Goal: Task Accomplishment & Management: Manage account settings

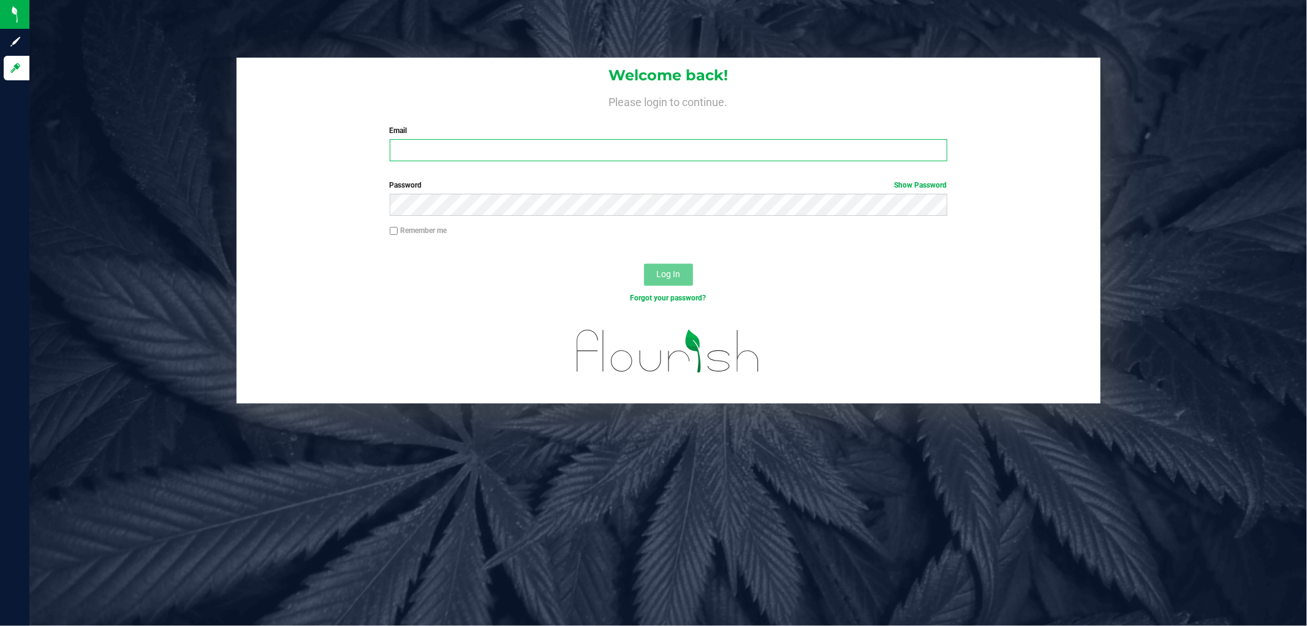
type input "[EMAIL_ADDRESS][DOMAIN_NAME]"
click at [663, 278] on span "Log In" at bounding box center [668, 274] width 24 height 10
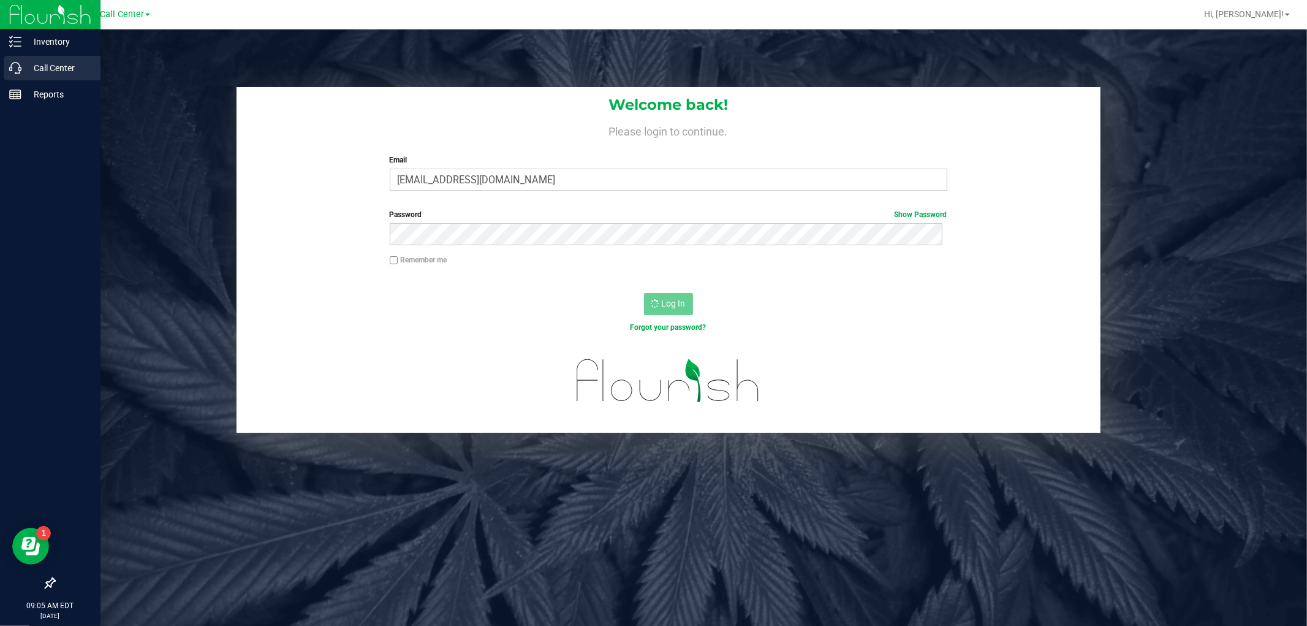
click at [38, 69] on p "Call Center" at bounding box center [58, 68] width 74 height 15
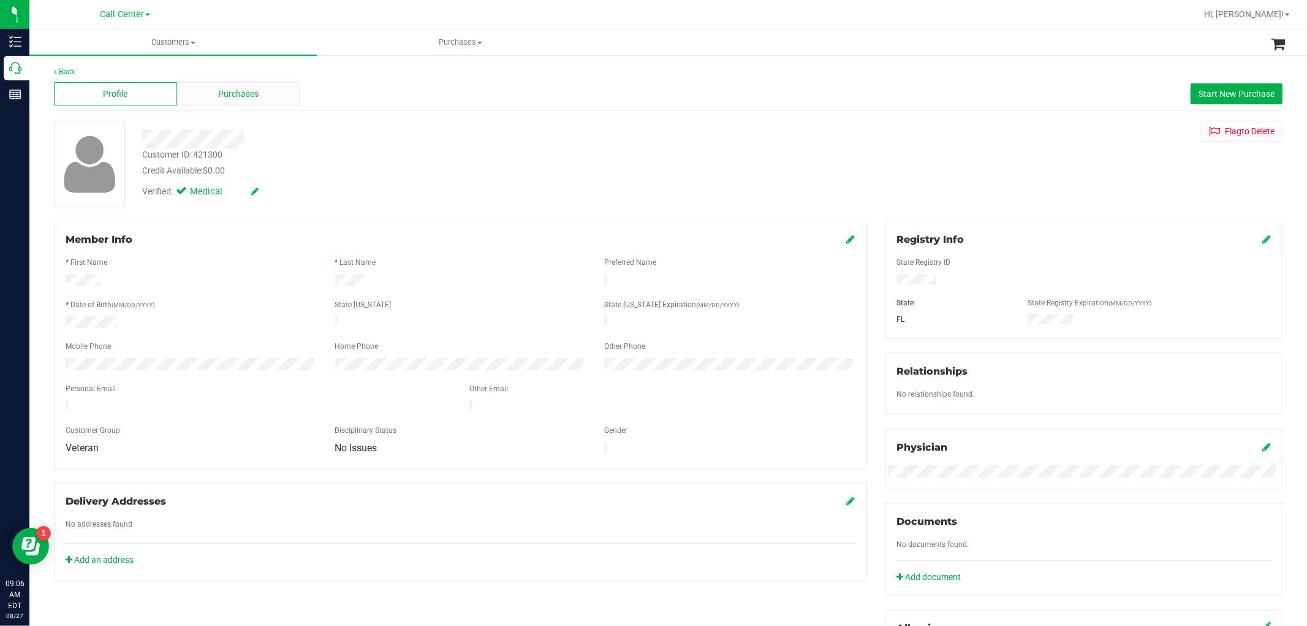
click at [278, 98] on div "Purchases" at bounding box center [238, 93] width 123 height 23
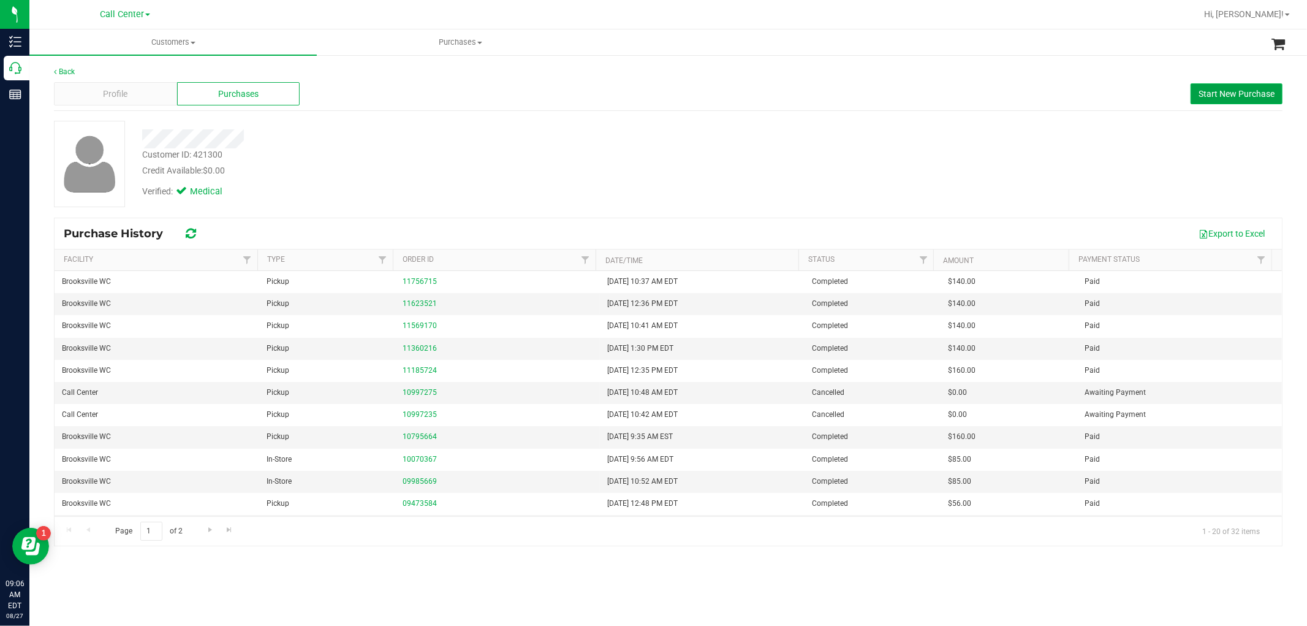
click at [1229, 99] on button "Start New Purchase" at bounding box center [1237, 93] width 92 height 21
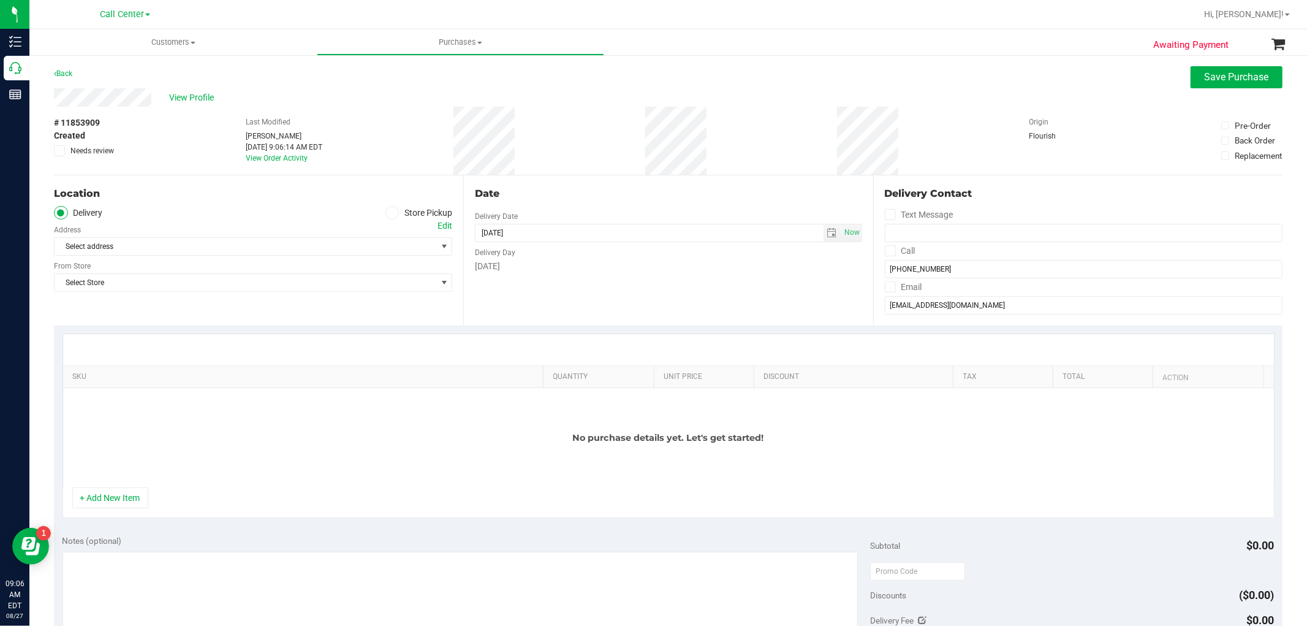
click at [390, 213] on icon at bounding box center [392, 213] width 7 height 0
click at [0, 0] on input "Store Pickup" at bounding box center [0, 0] width 0 height 0
click at [340, 256] on div "Location Delivery Store Pickup Store Select Store Select Store Bonita Springs W…" at bounding box center [258, 250] width 409 height 150
click at [350, 246] on span "Select Store" at bounding box center [246, 246] width 382 height 17
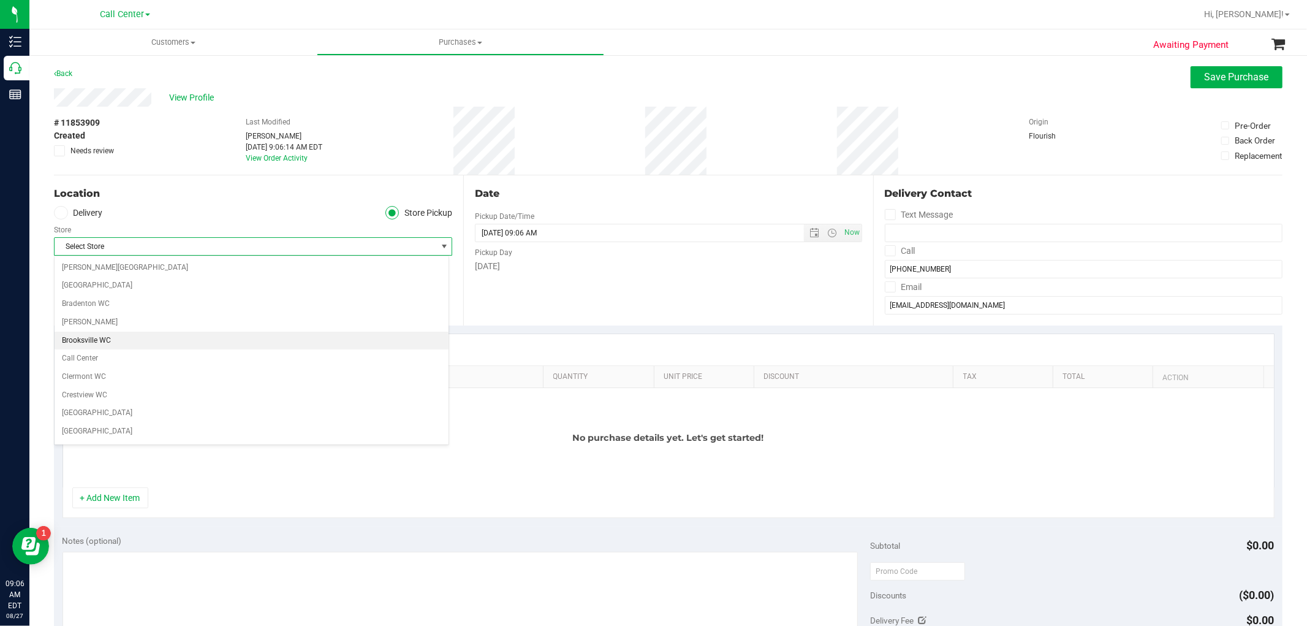
click at [102, 332] on li "Brooksville WC" at bounding box center [252, 341] width 394 height 18
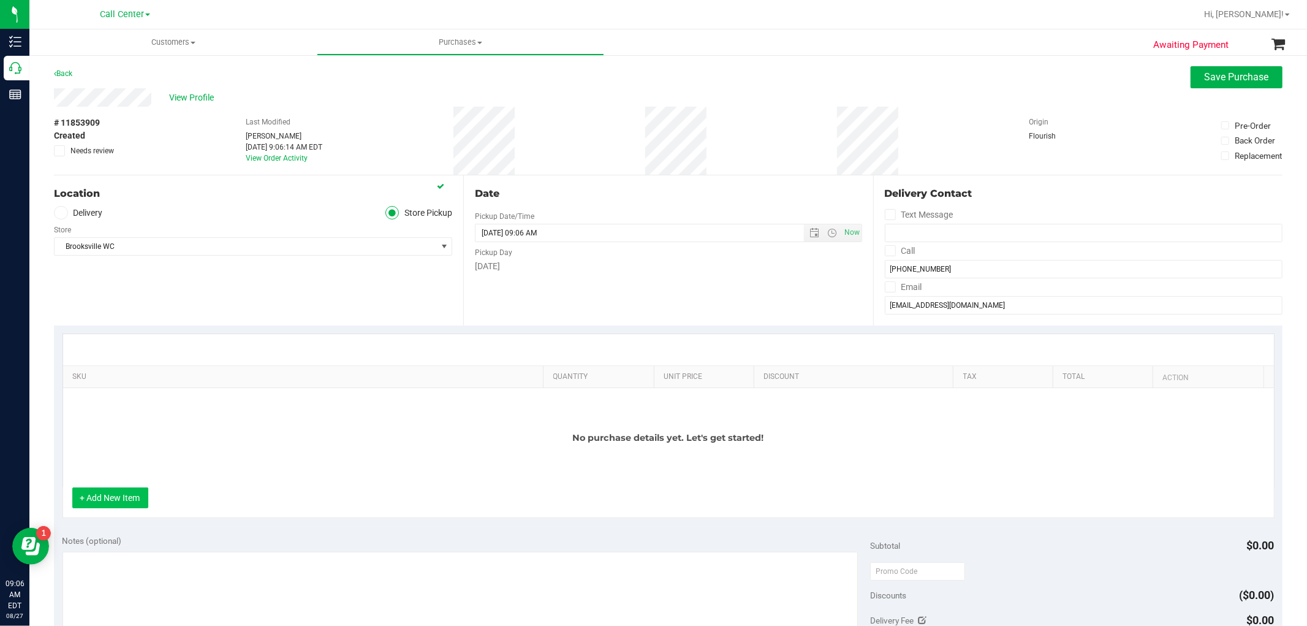
click at [129, 500] on button "+ Add New Item" at bounding box center [110, 497] width 76 height 21
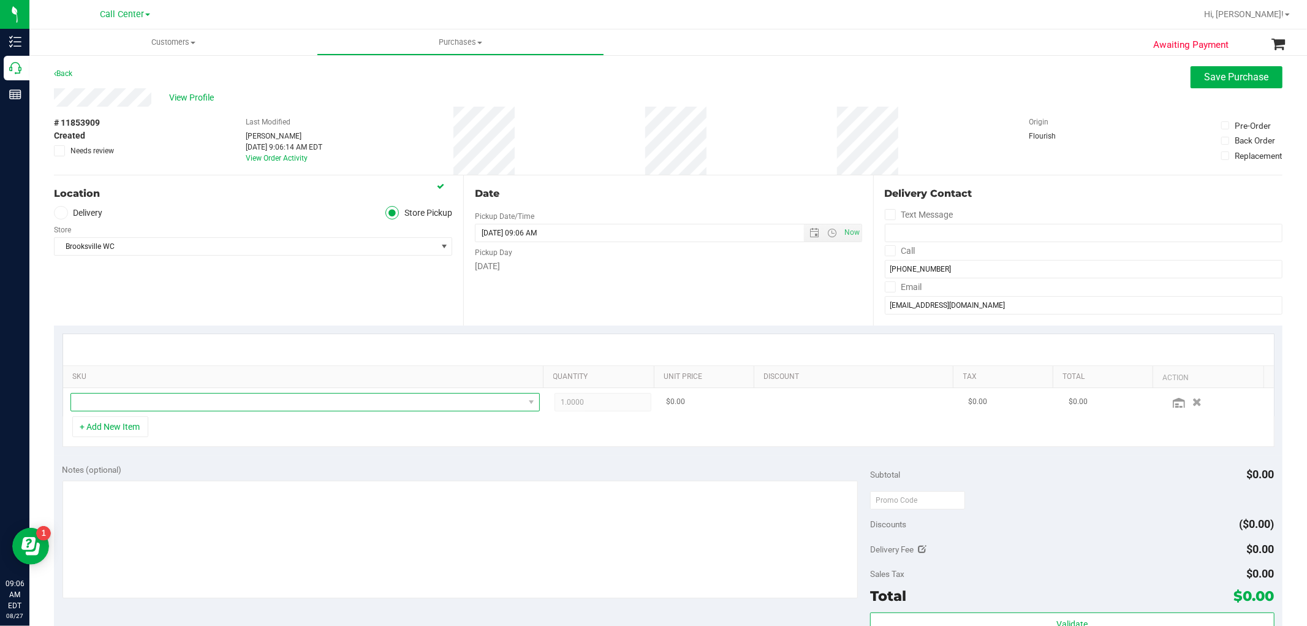
click at [172, 397] on span "NO DATA FOUND" at bounding box center [297, 401] width 453 height 17
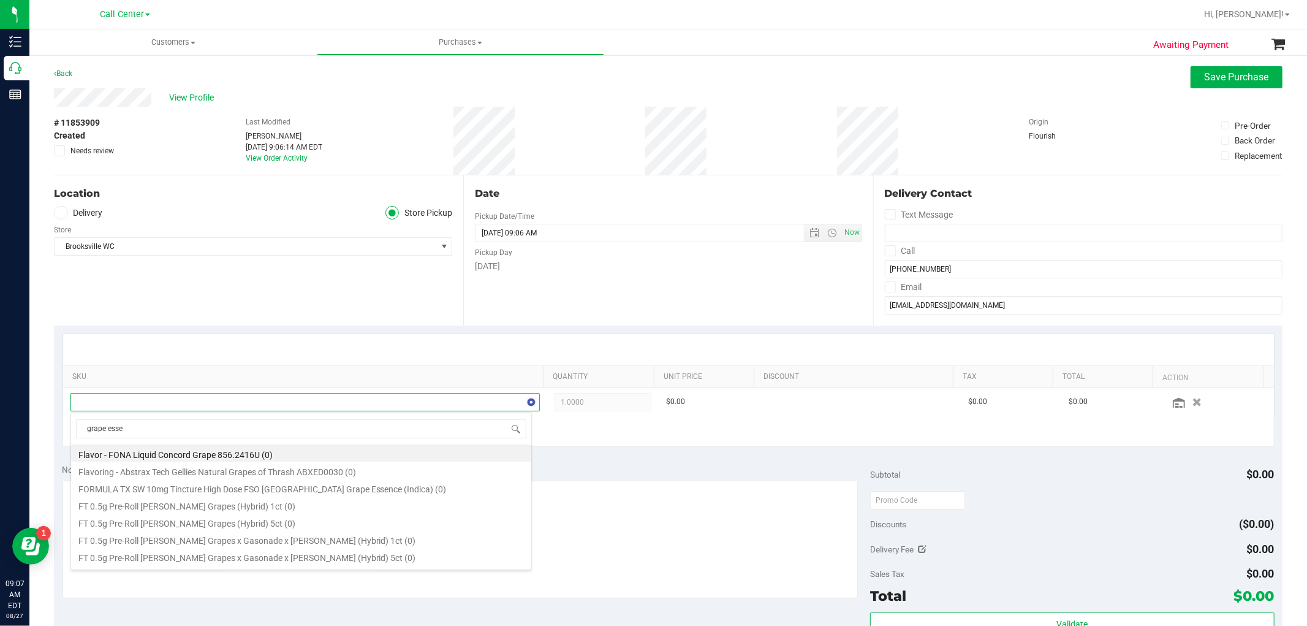
type input "grape essen"
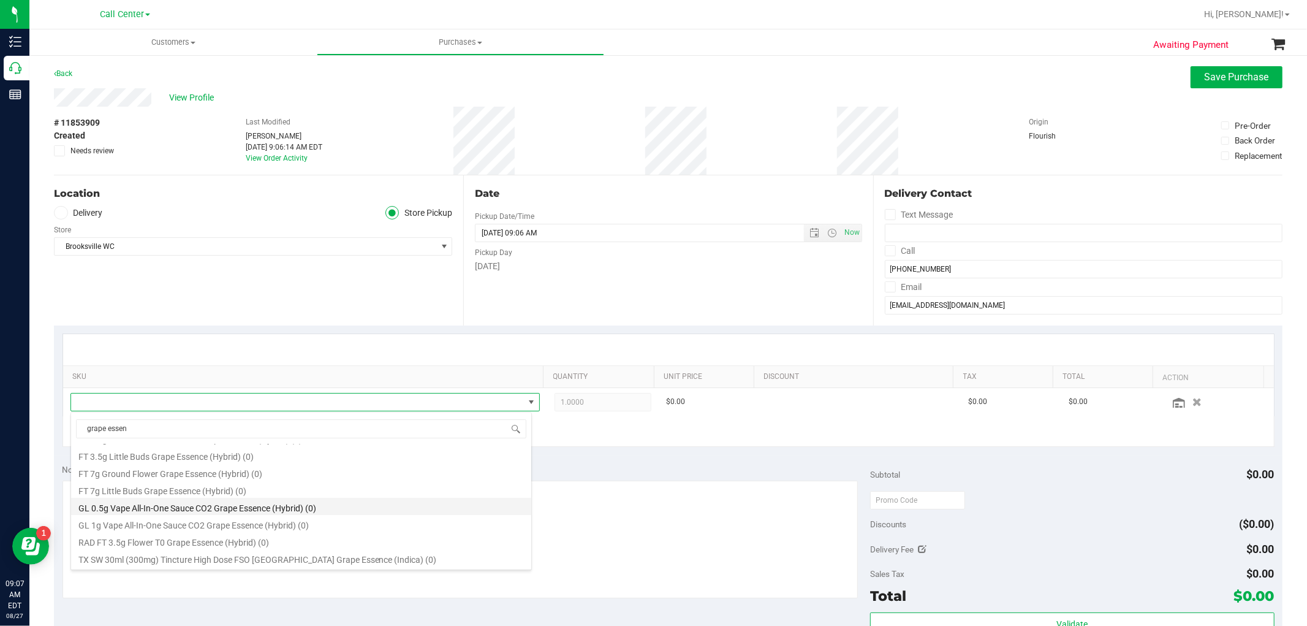
scroll to position [136, 0]
click at [244, 492] on li "FT 3.5g Cannabis Flower Grape Essence (Hybrid) (17)" at bounding box center [301, 488] width 460 height 17
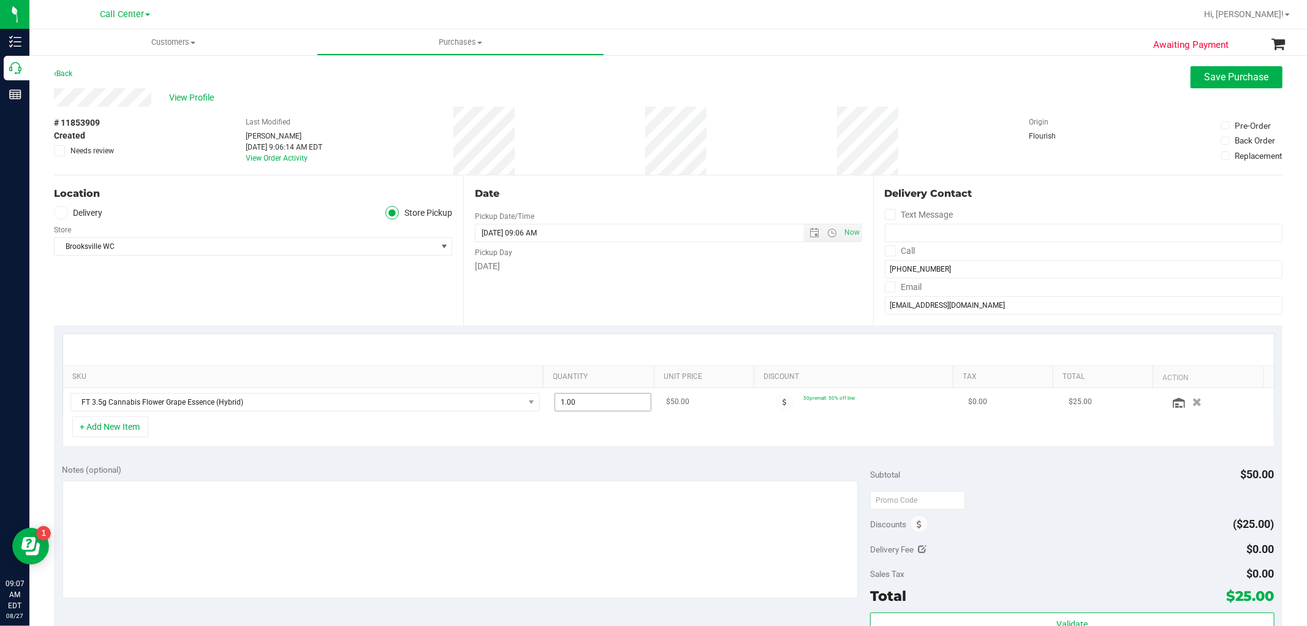
click at [607, 408] on span "1.00 1" at bounding box center [603, 402] width 97 height 18
click at [607, 408] on input "1" at bounding box center [603, 401] width 96 height 17
type input "4"
type input "4.00"
click at [599, 434] on div "+ Add New Item" at bounding box center [669, 431] width 1212 height 31
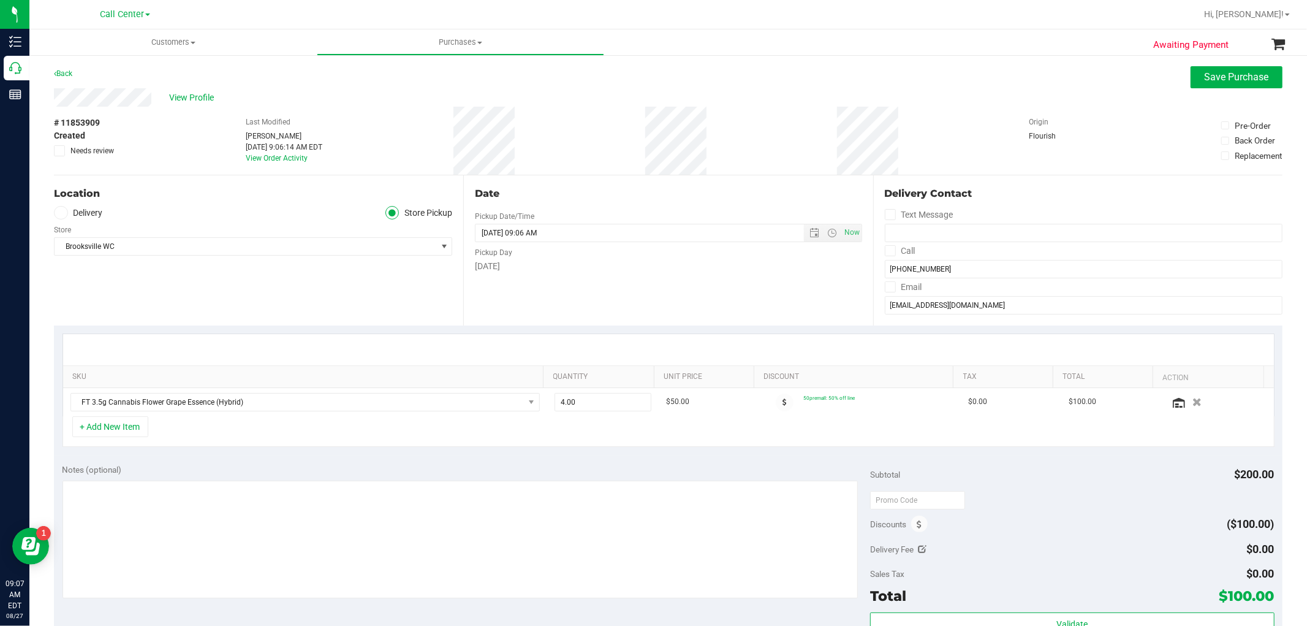
click at [610, 479] on div "Notes (optional)" at bounding box center [467, 531] width 808 height 137
click at [615, 536] on textarea at bounding box center [461, 540] width 796 height 118
click at [743, 539] on textarea at bounding box center [461, 540] width 796 height 118
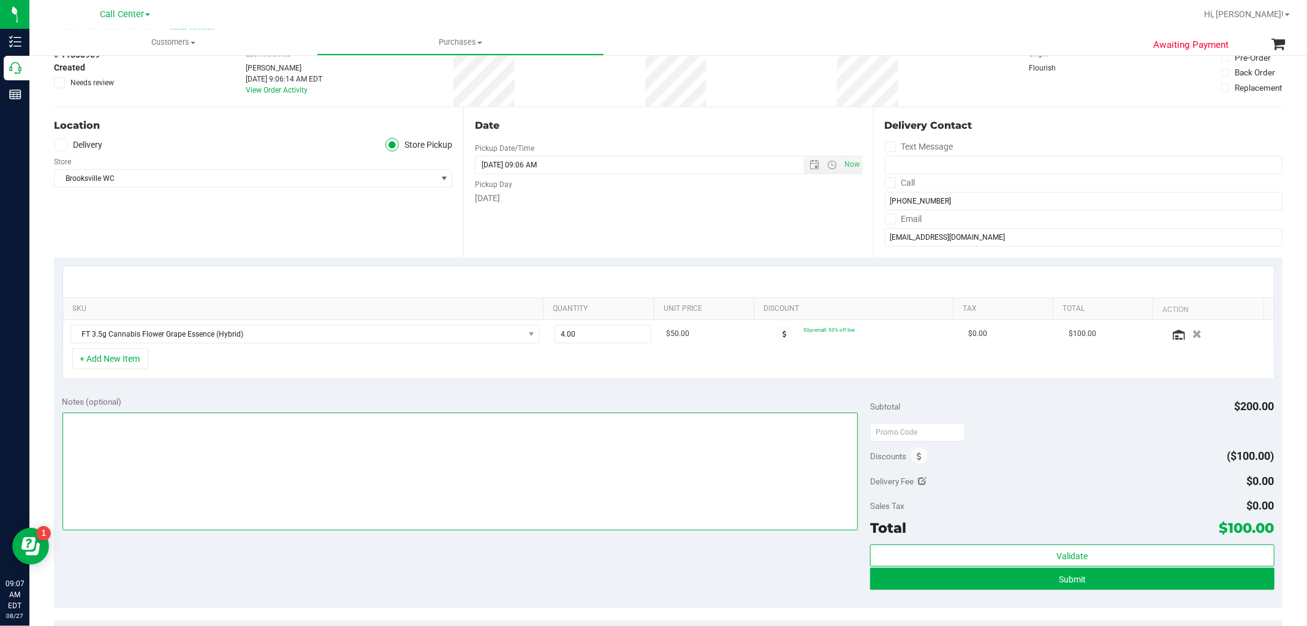
click at [355, 474] on textarea at bounding box center [461, 471] width 796 height 118
type textarea "-- cc GR"
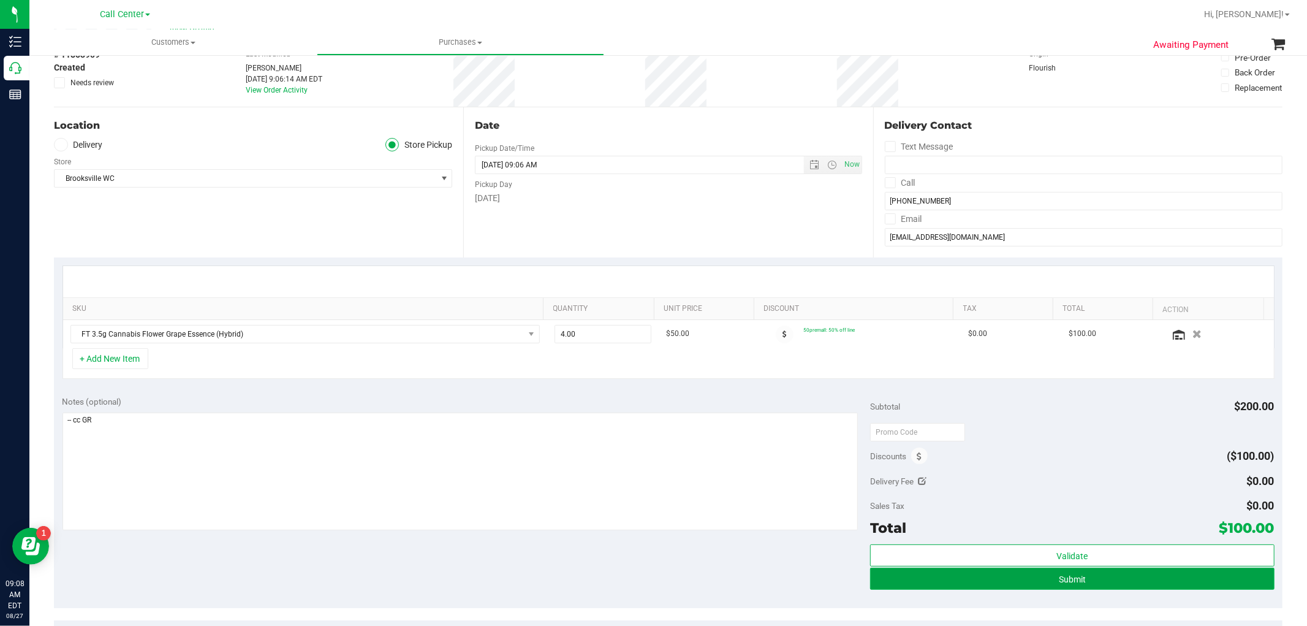
click at [1191, 589] on button "Submit" at bounding box center [1072, 579] width 404 height 22
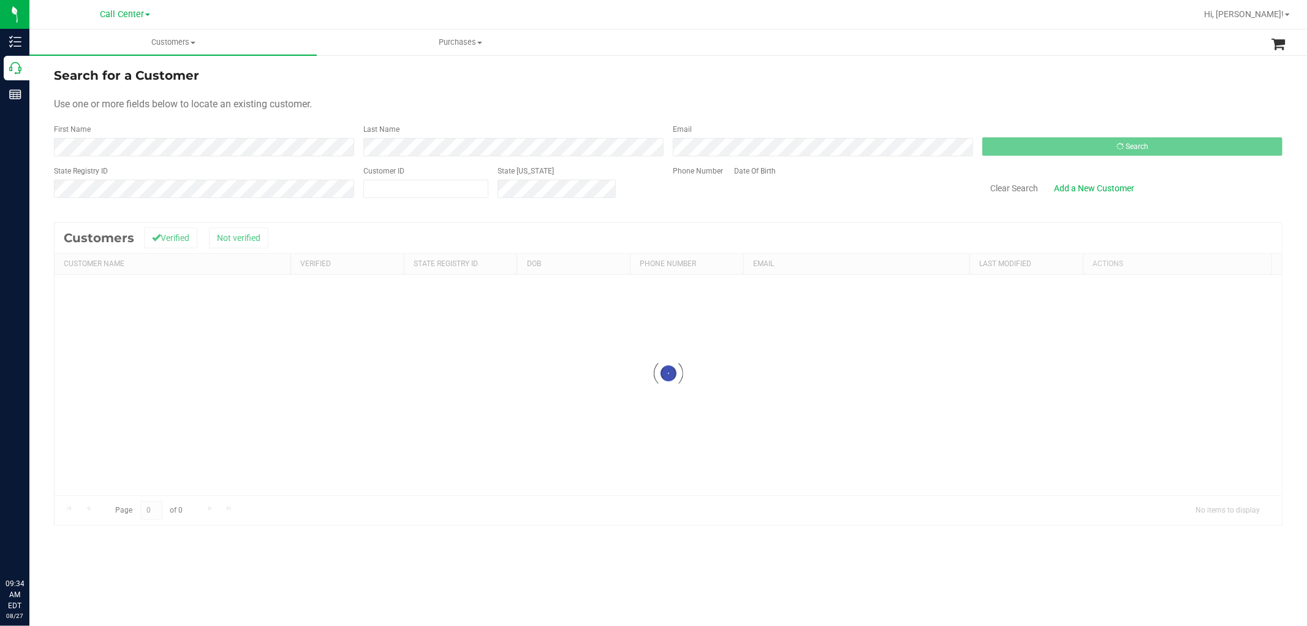
click at [139, 14] on span "Call Center" at bounding box center [122, 14] width 44 height 10
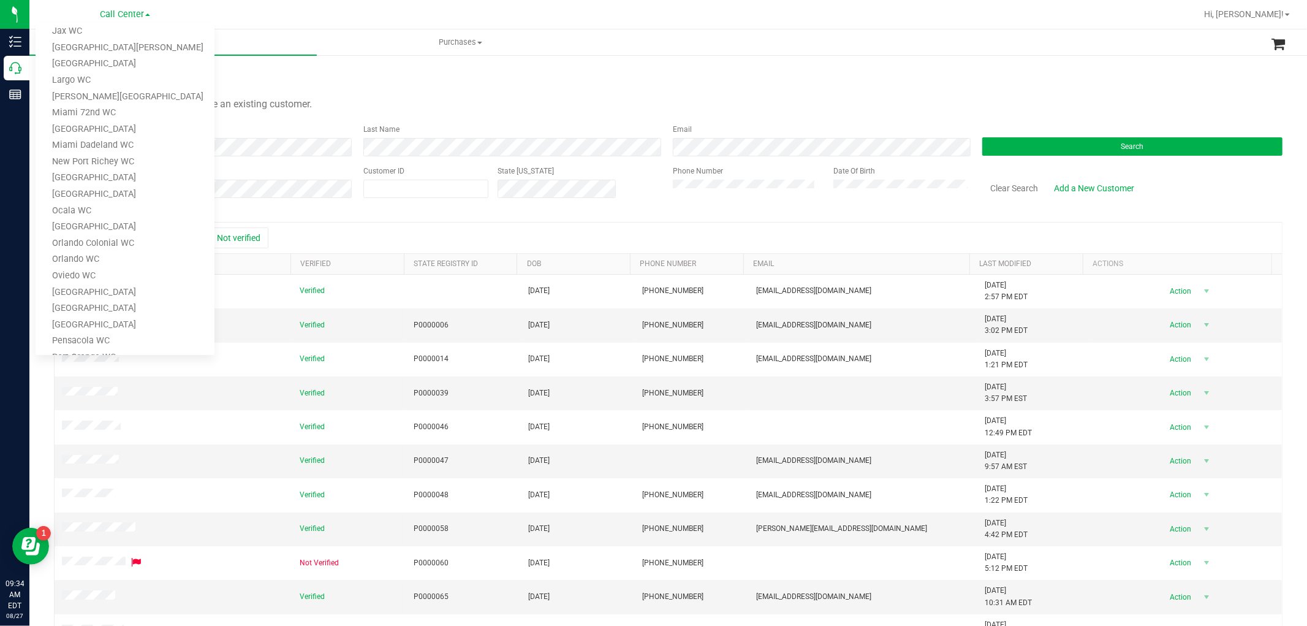
scroll to position [340, 0]
click at [102, 205] on link "Oviedo WC" at bounding box center [125, 208] width 179 height 17
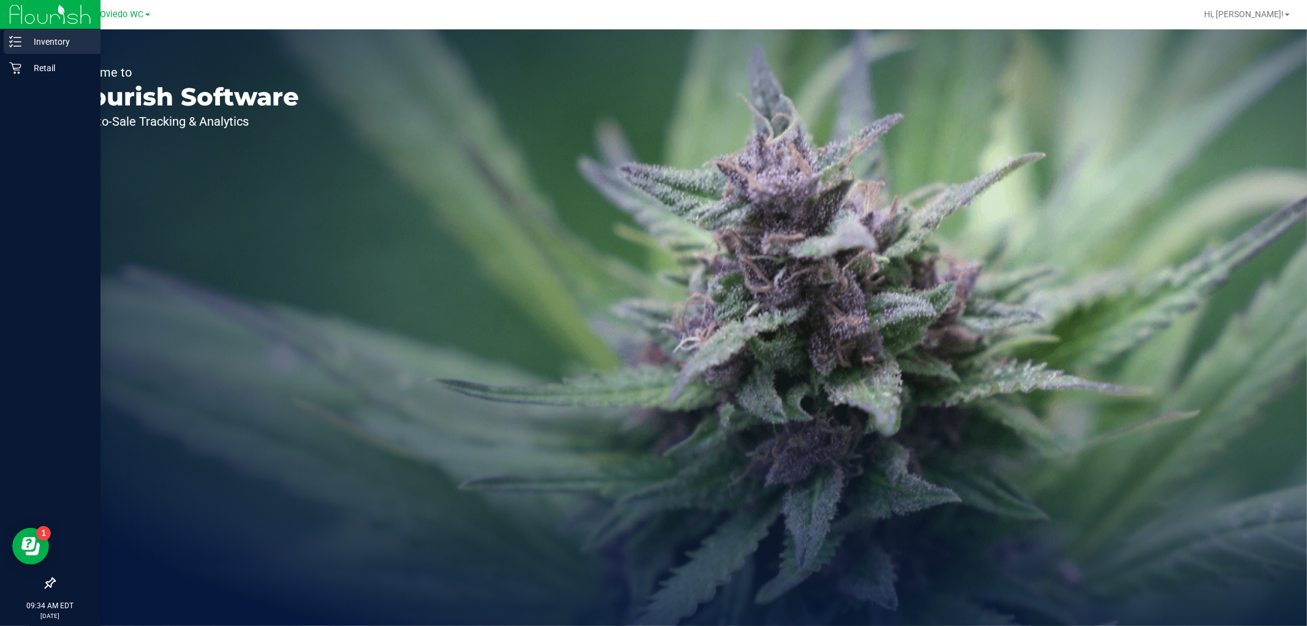
click at [34, 49] on div "Inventory" at bounding box center [52, 41] width 97 height 25
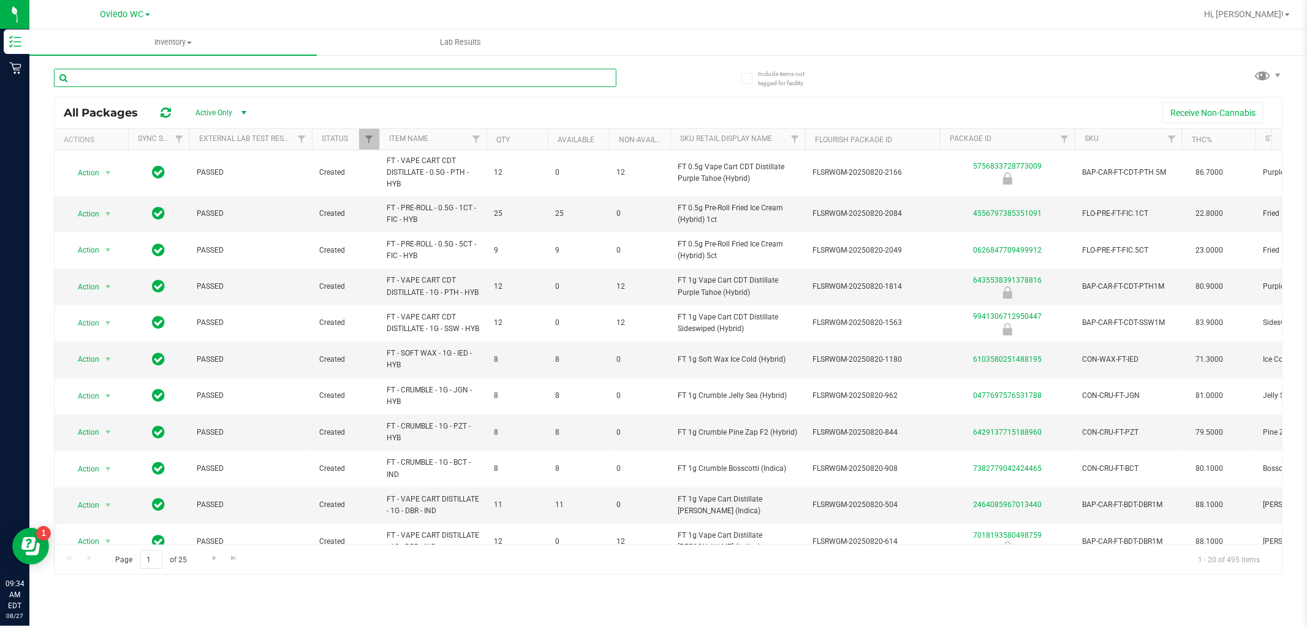
click at [221, 75] on input "text" at bounding box center [335, 78] width 563 height 18
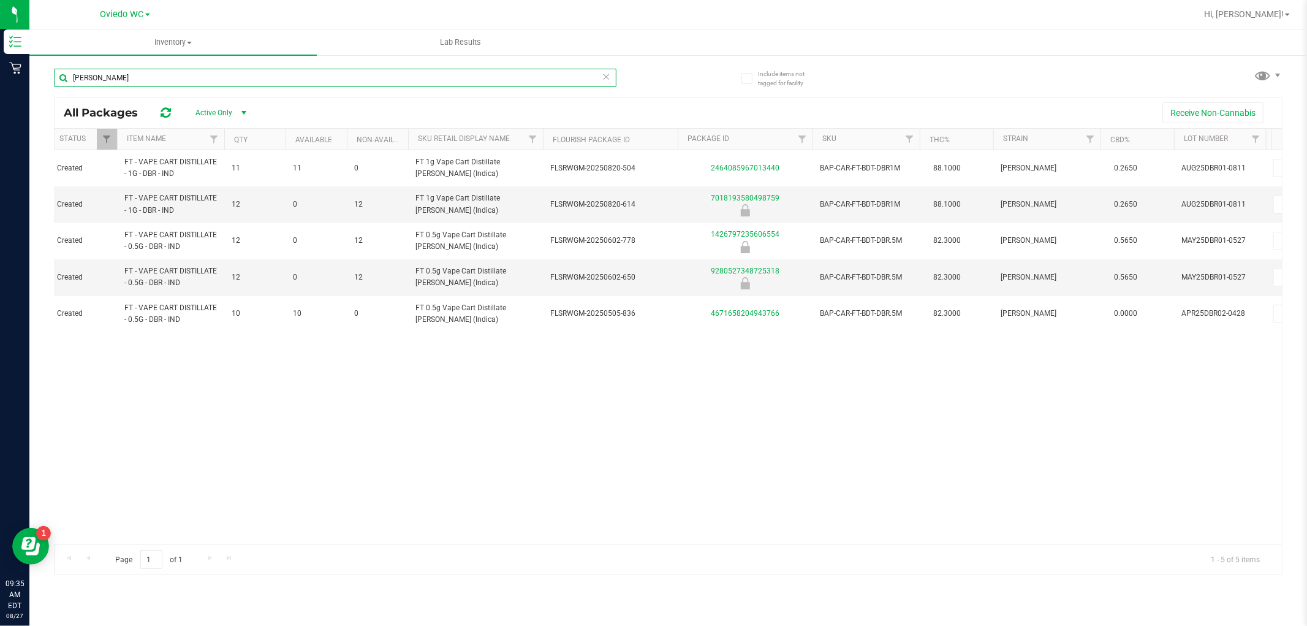
scroll to position [0, 265]
type input "donny"
click at [313, 136] on link "Available" at bounding box center [311, 139] width 37 height 9
click at [607, 75] on icon at bounding box center [606, 76] width 9 height 15
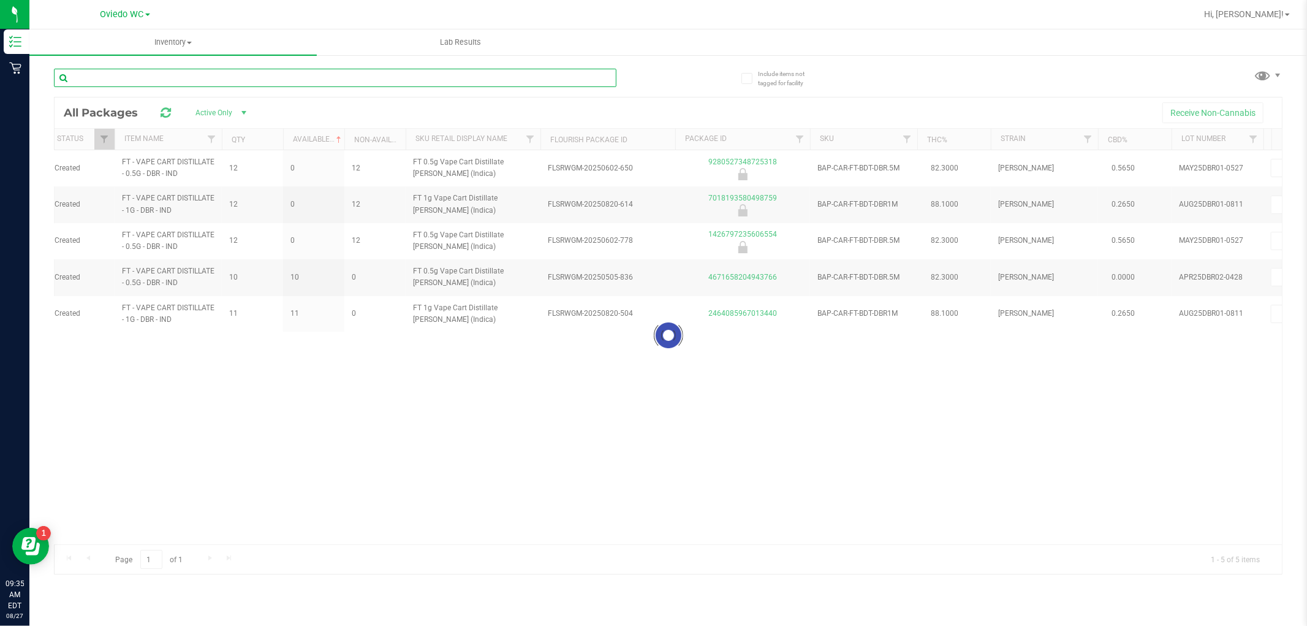
click at [480, 77] on input "text" at bounding box center [335, 78] width 563 height 18
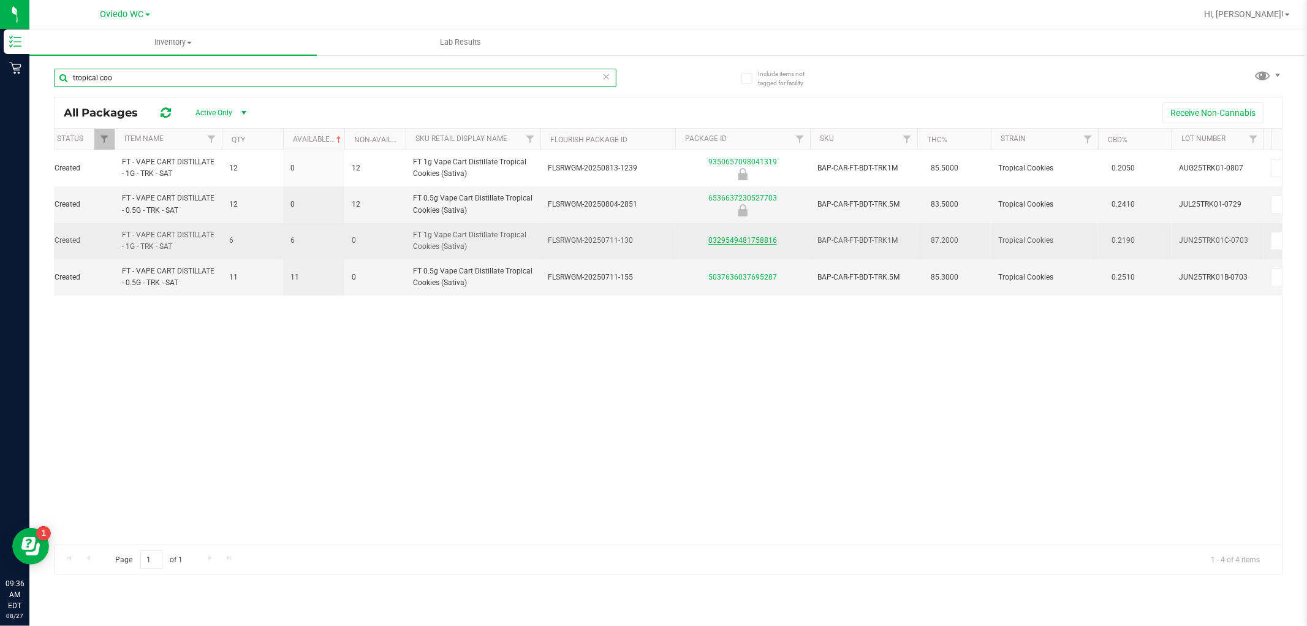
type input "tropical coo"
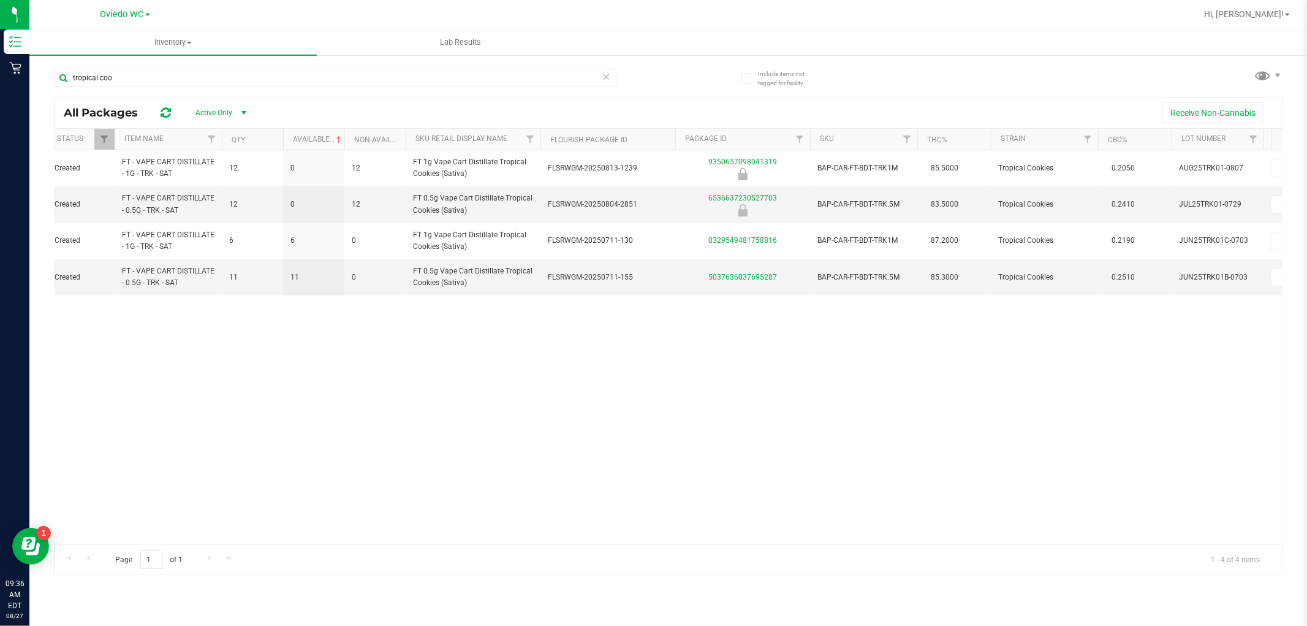
click at [608, 74] on icon at bounding box center [606, 76] width 9 height 15
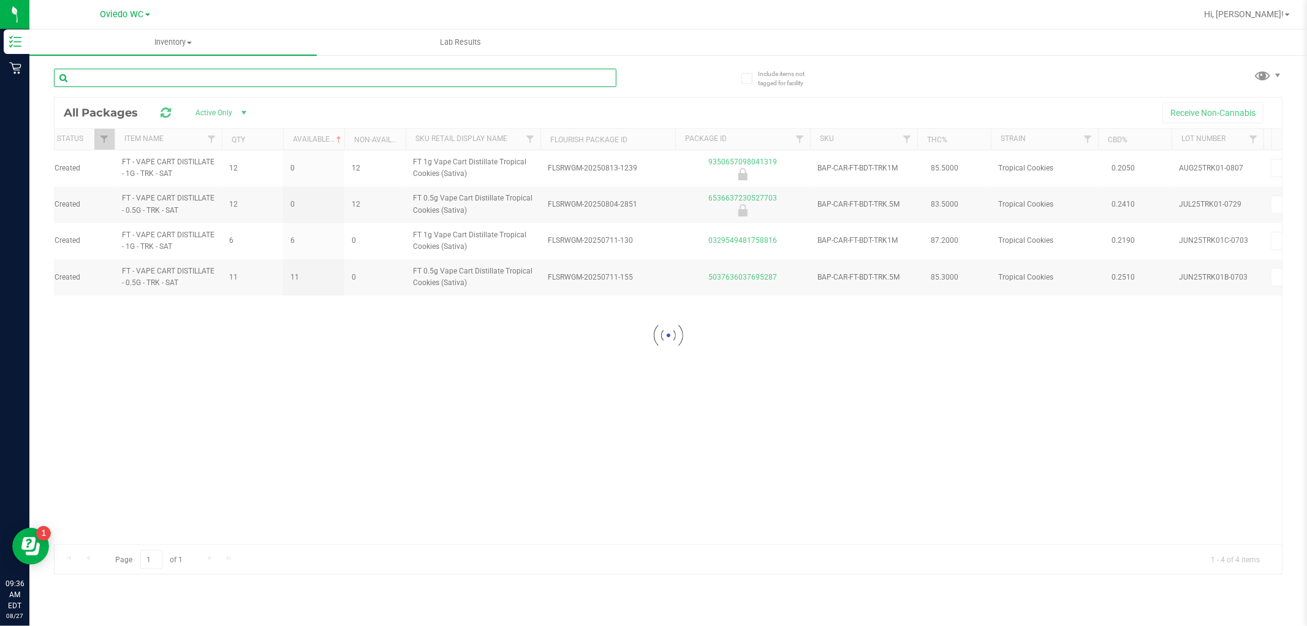
click at [525, 77] on input "text" at bounding box center [335, 78] width 563 height 18
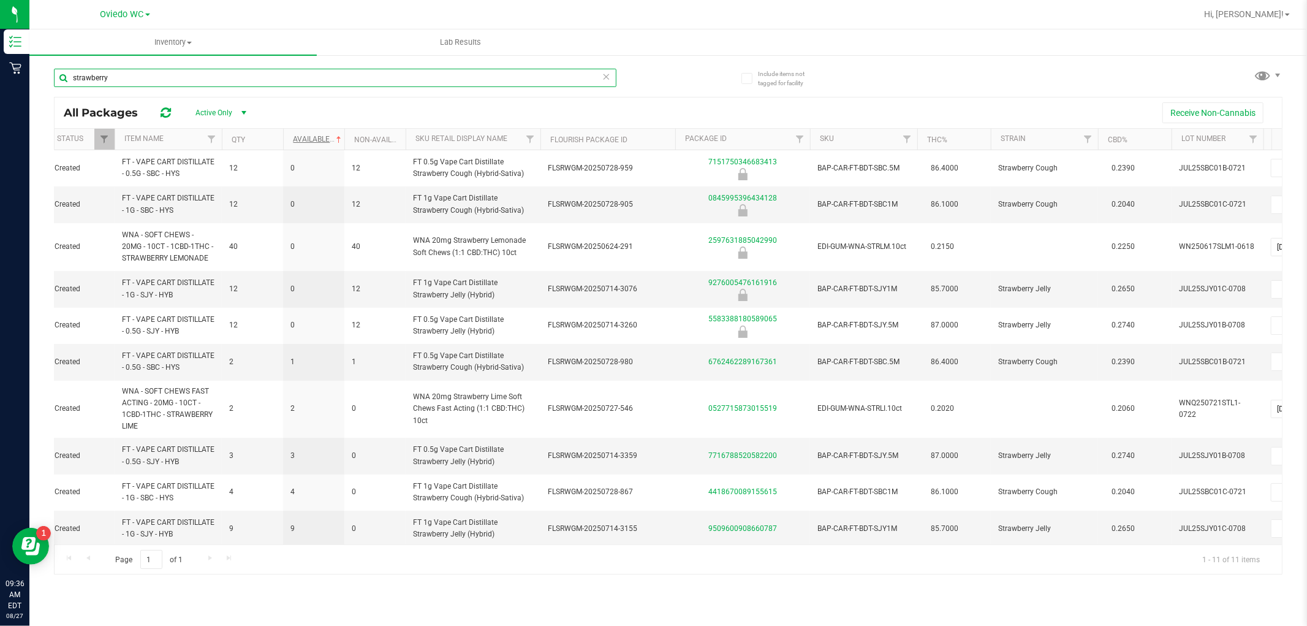
type input "strawberry"
click at [320, 137] on link "Available" at bounding box center [318, 139] width 51 height 9
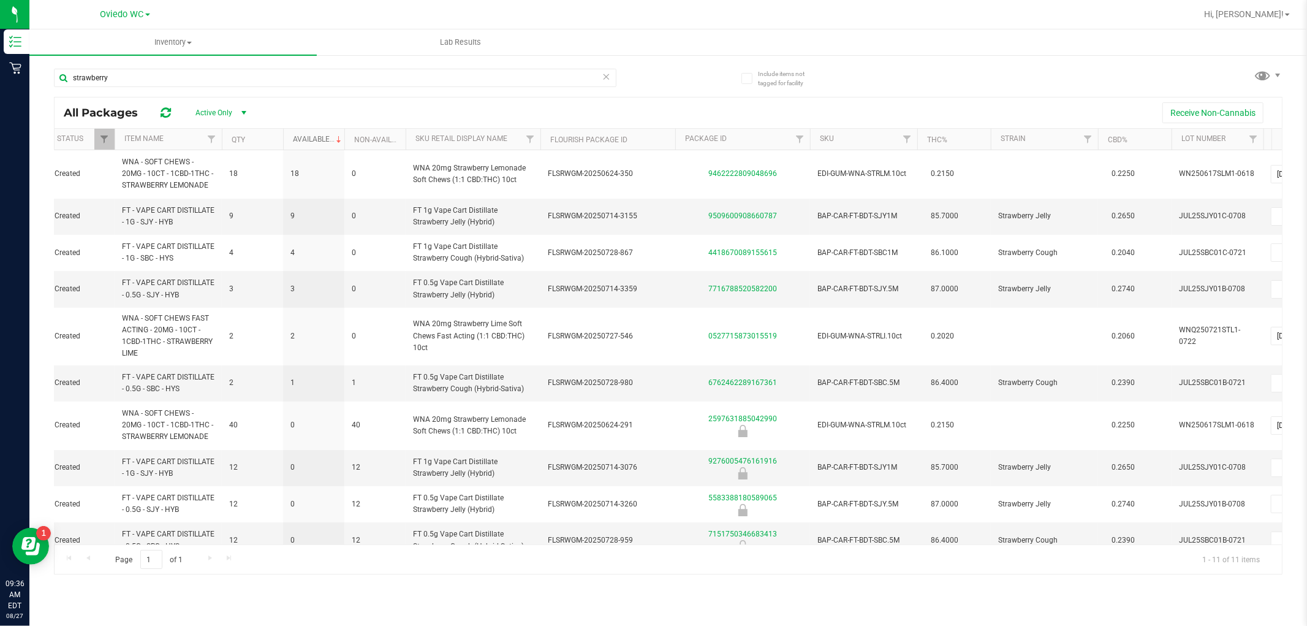
click at [320, 137] on link "Available" at bounding box center [318, 139] width 51 height 9
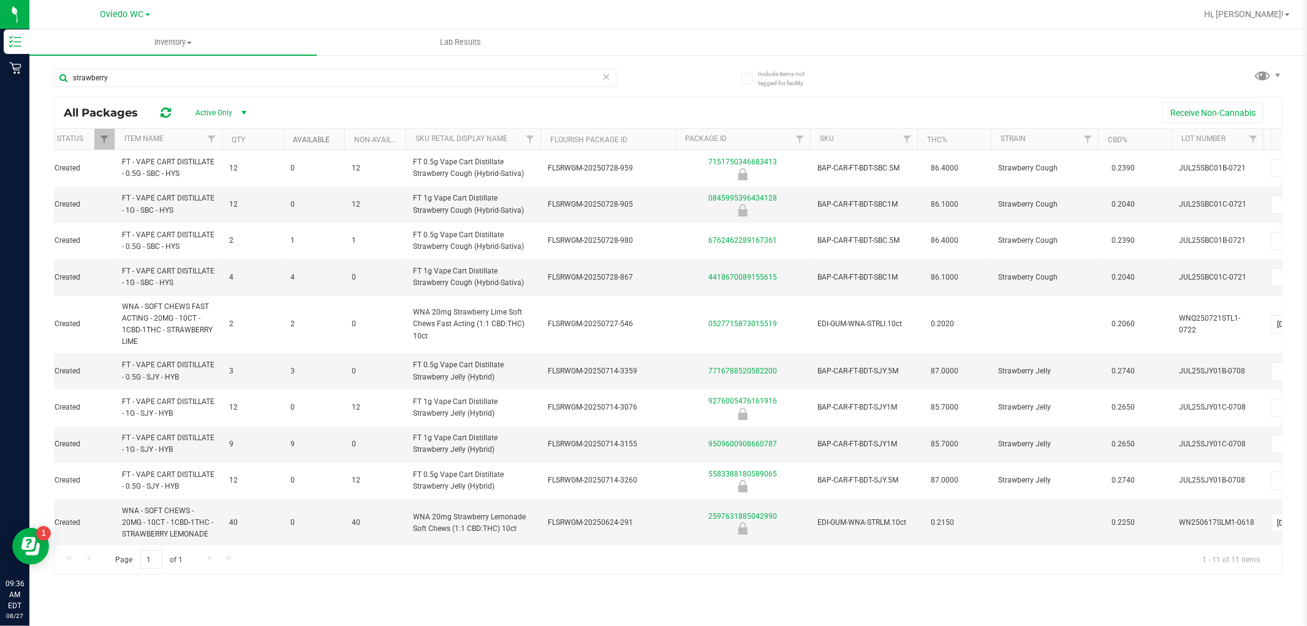
click at [320, 137] on link "Available" at bounding box center [311, 139] width 37 height 9
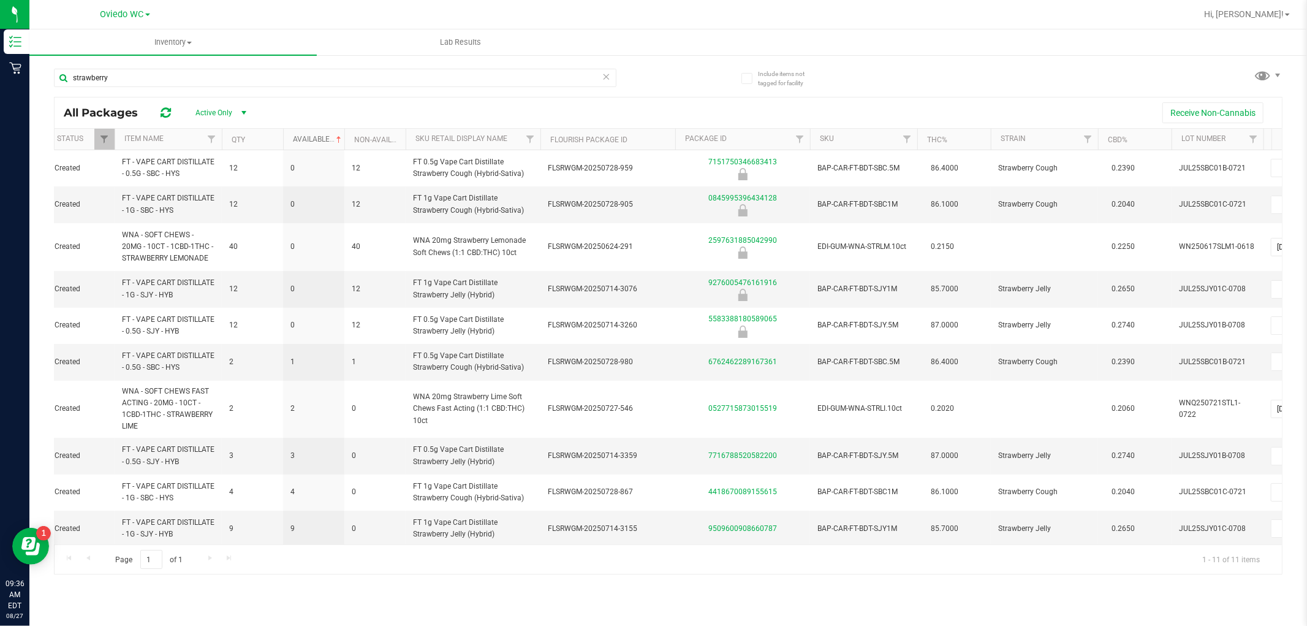
click at [320, 137] on link "Available" at bounding box center [318, 139] width 51 height 9
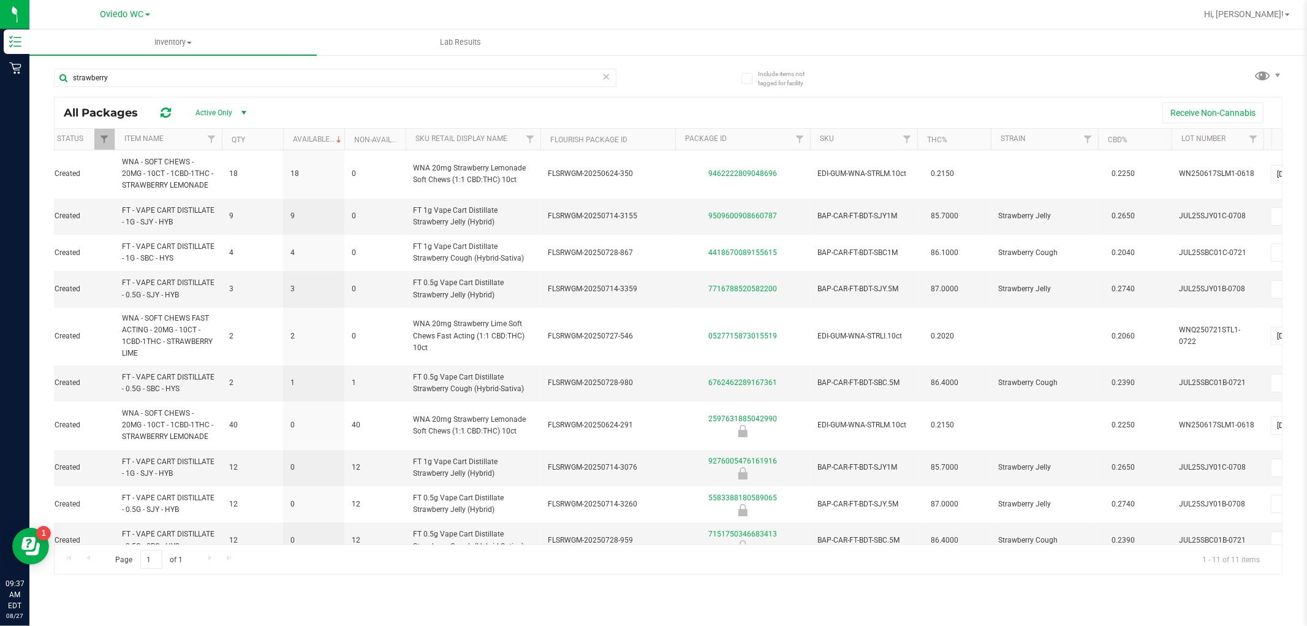
click at [609, 77] on icon at bounding box center [606, 76] width 9 height 15
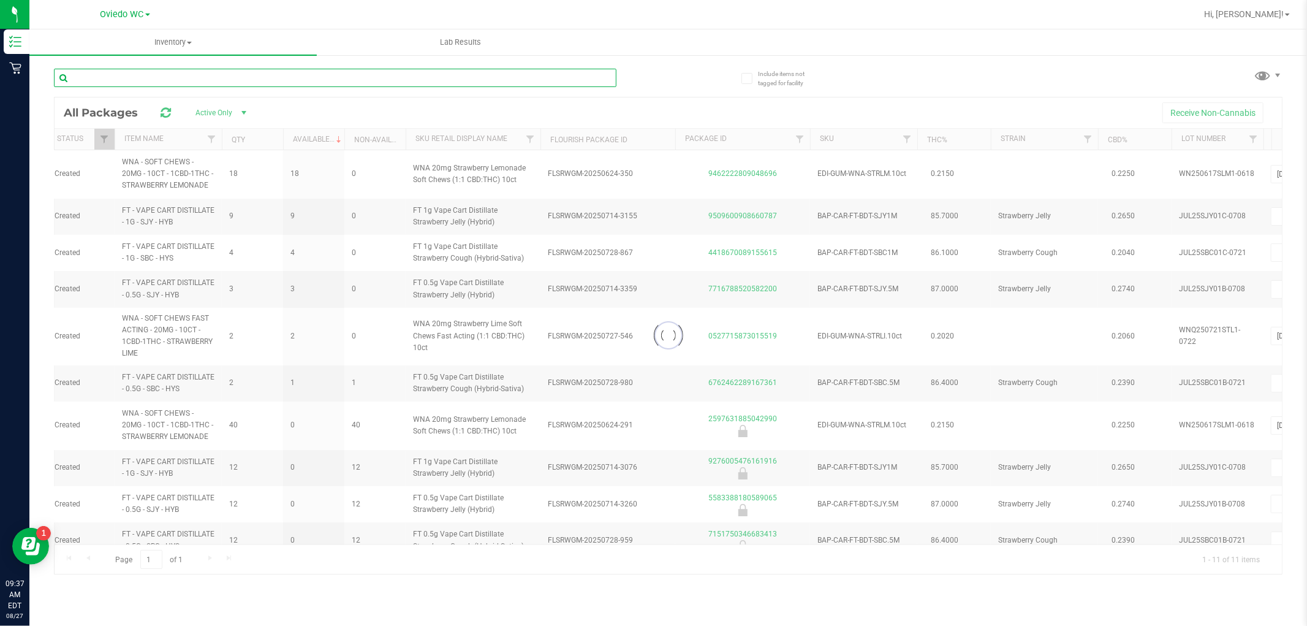
click at [566, 78] on input "text" at bounding box center [335, 78] width 563 height 18
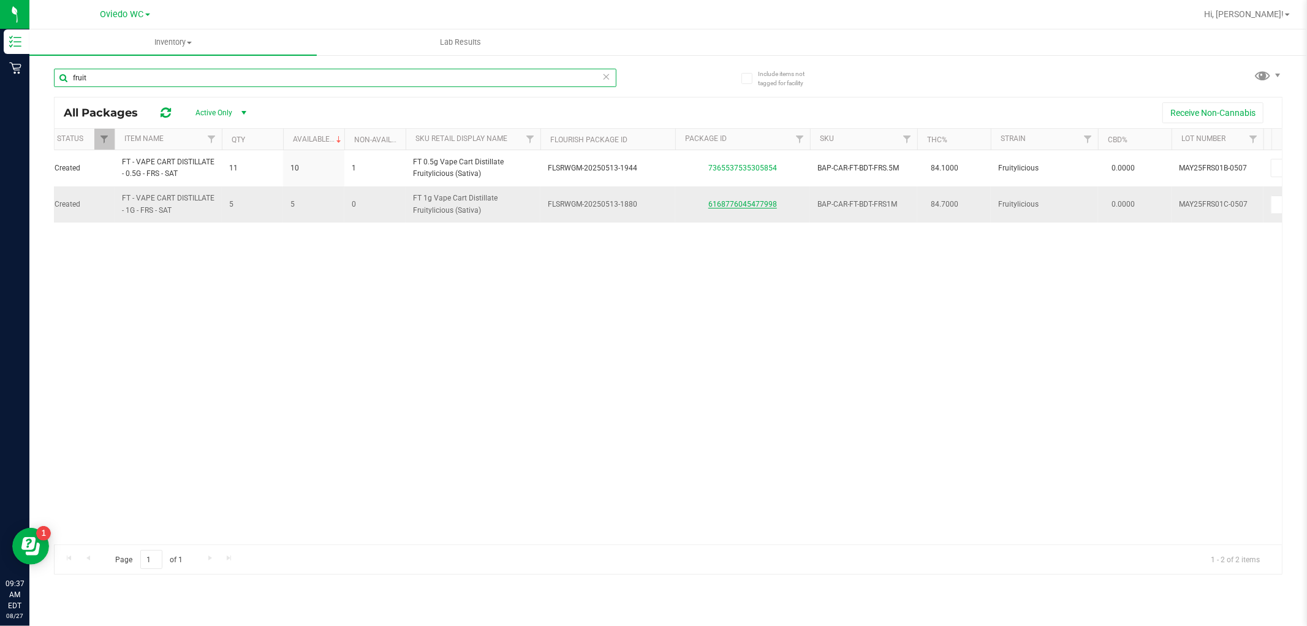
type input "fruit"
click at [606, 80] on icon at bounding box center [606, 76] width 9 height 15
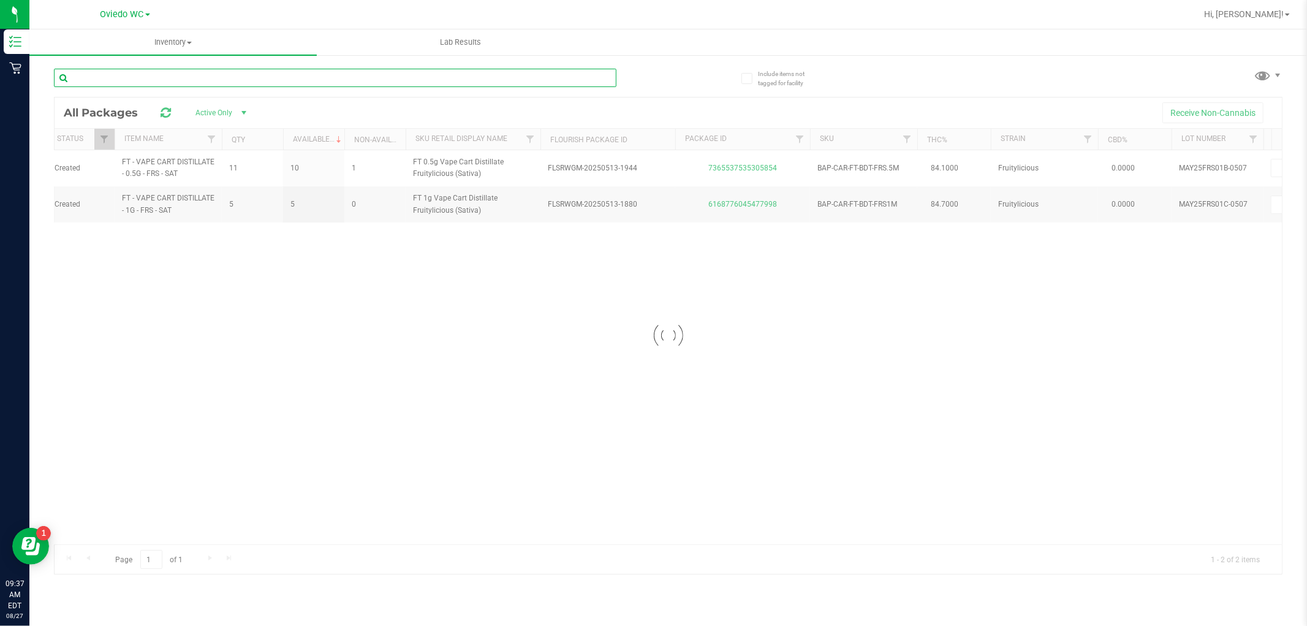
click at [577, 80] on input "text" at bounding box center [335, 78] width 563 height 18
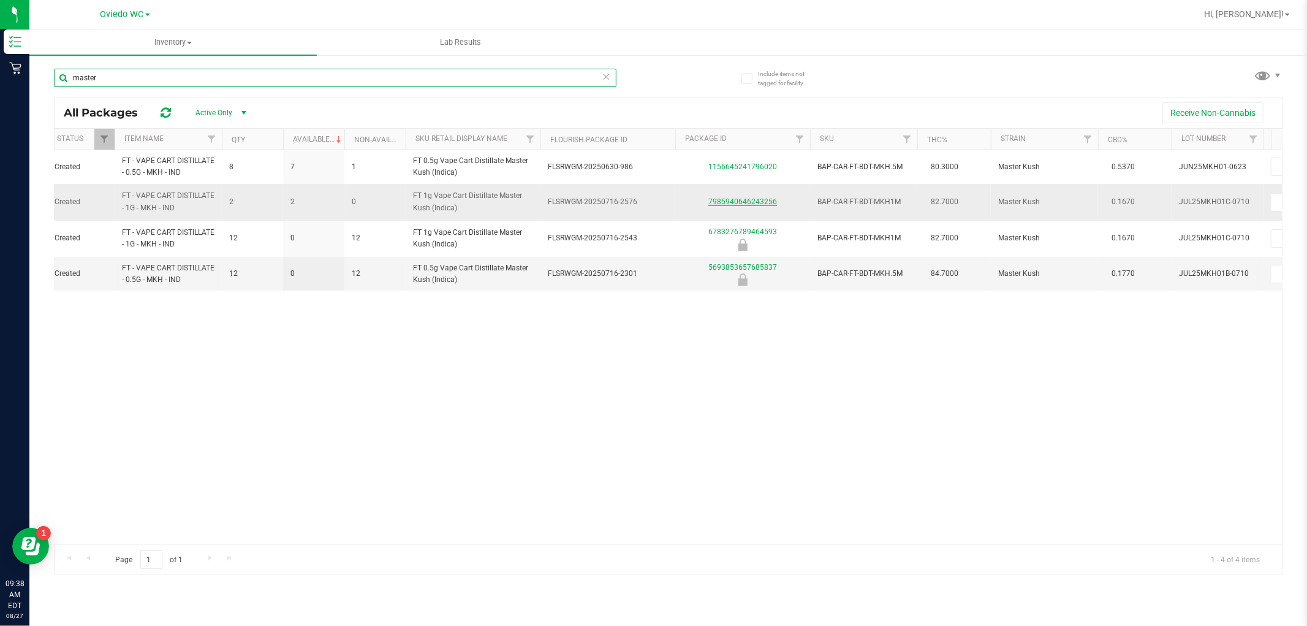
type input "master"
click at [609, 74] on icon at bounding box center [606, 76] width 9 height 15
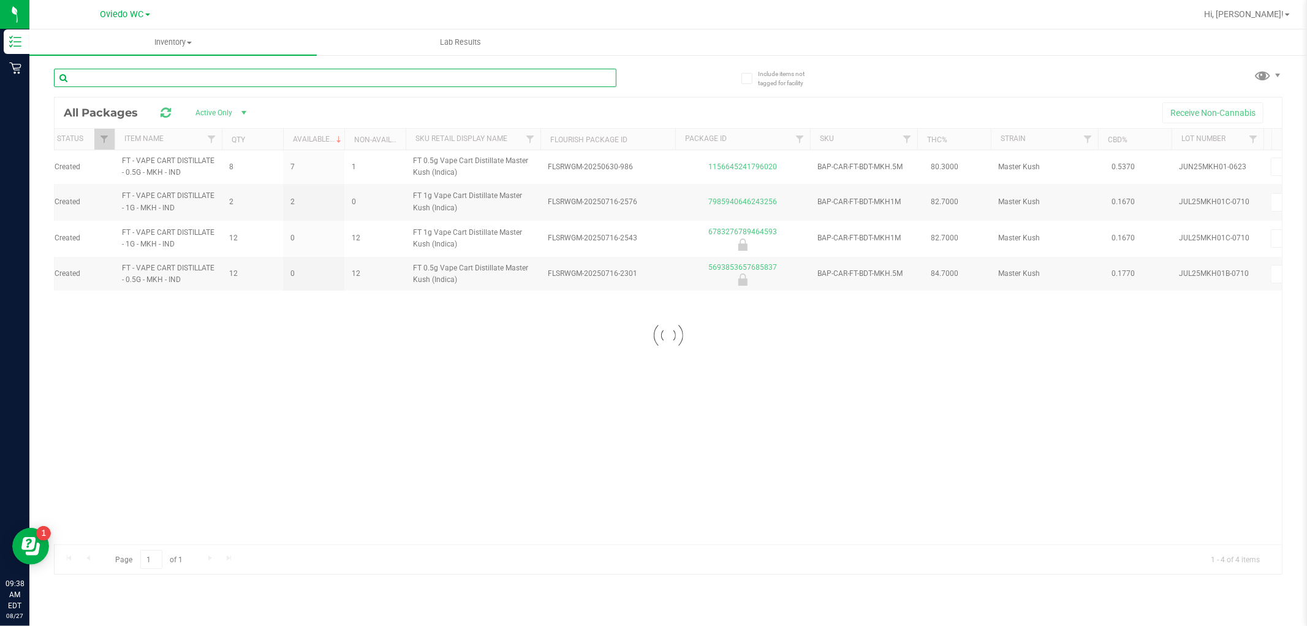
click at [534, 82] on input "text" at bounding box center [335, 78] width 563 height 18
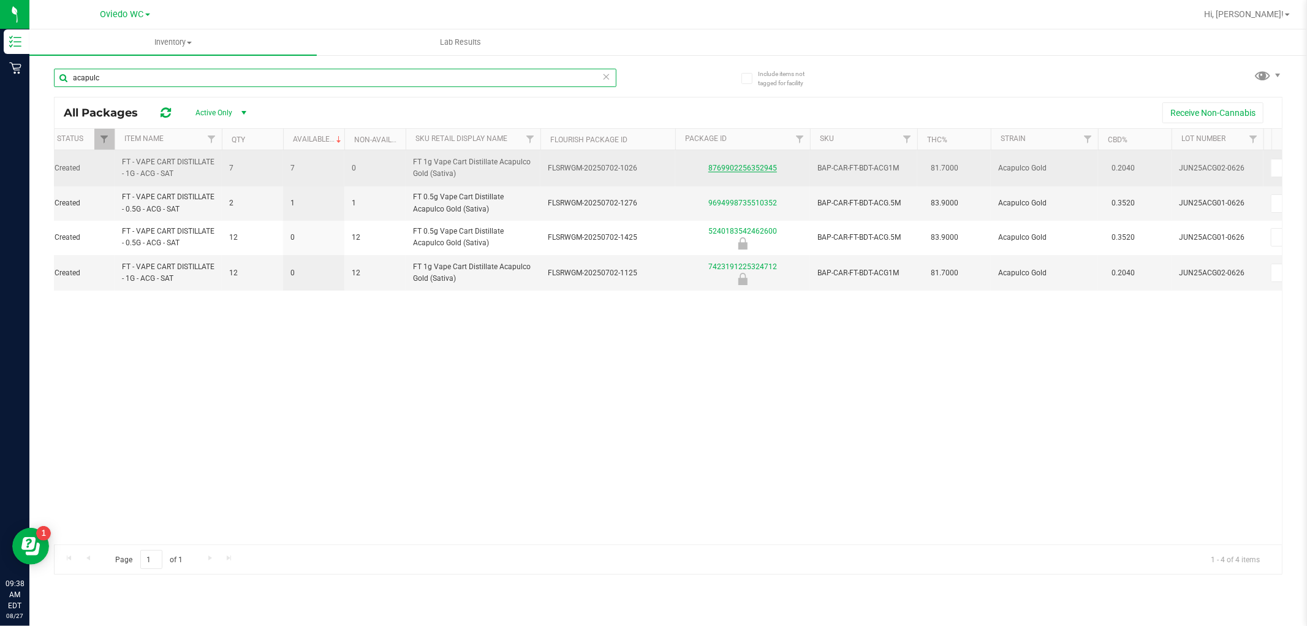
type input "acapulc"
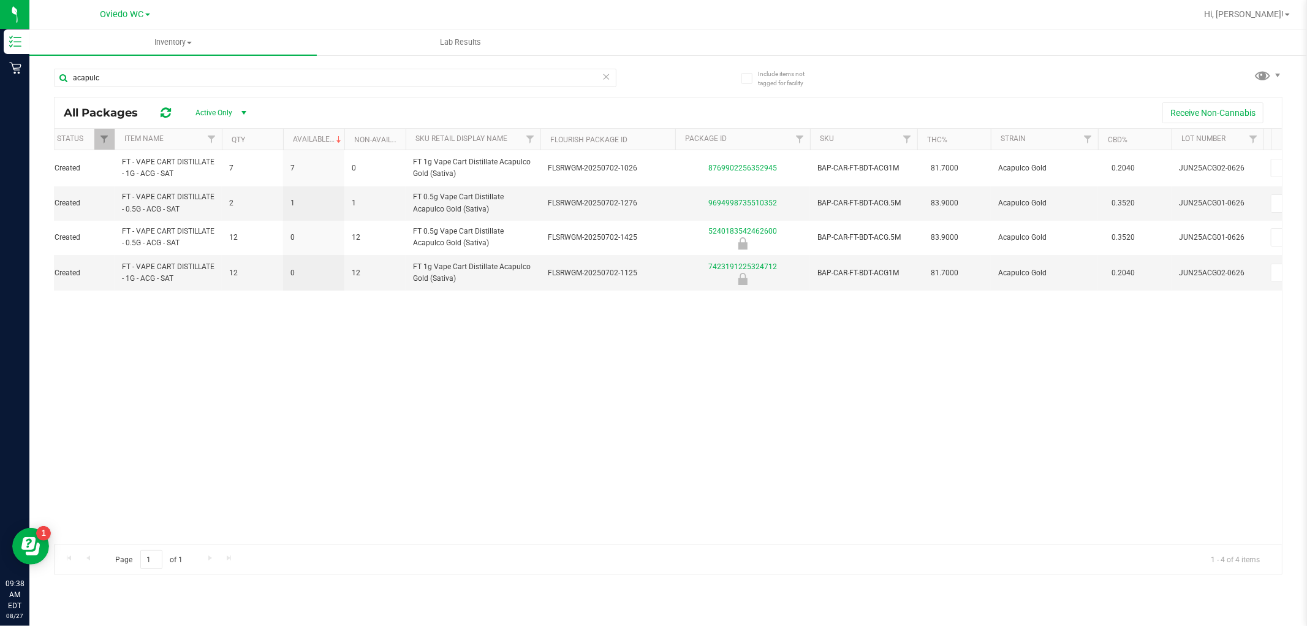
click at [606, 77] on icon at bounding box center [606, 76] width 9 height 15
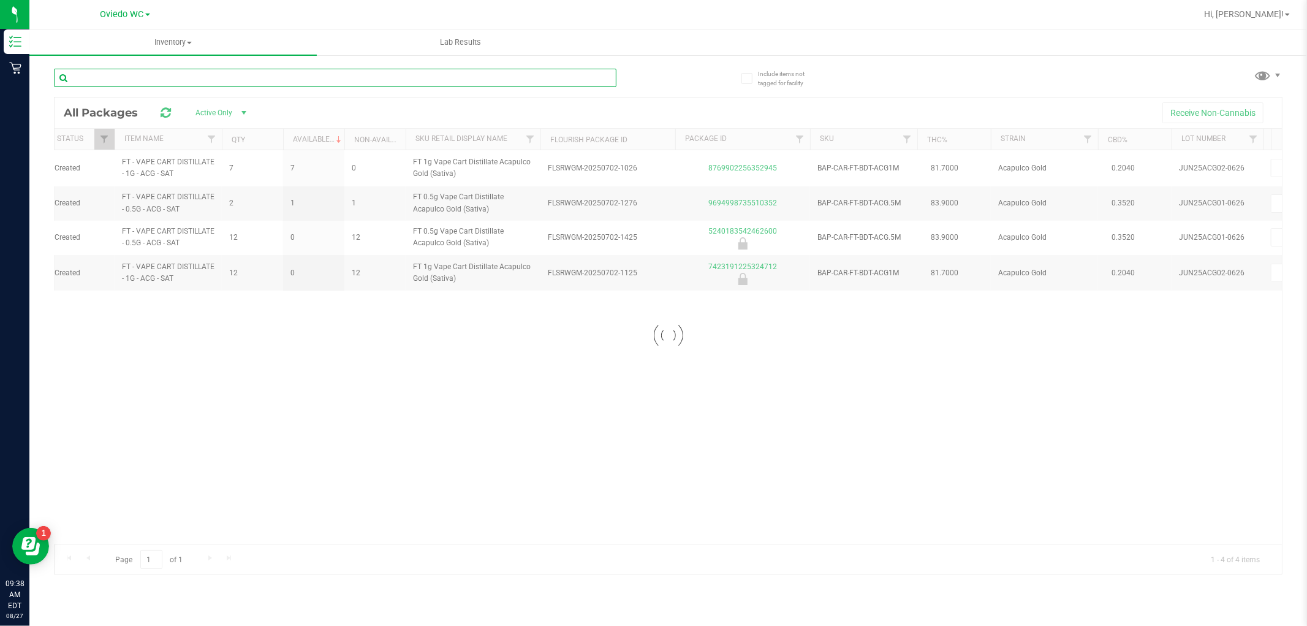
click at [553, 75] on input "text" at bounding box center [335, 78] width 563 height 18
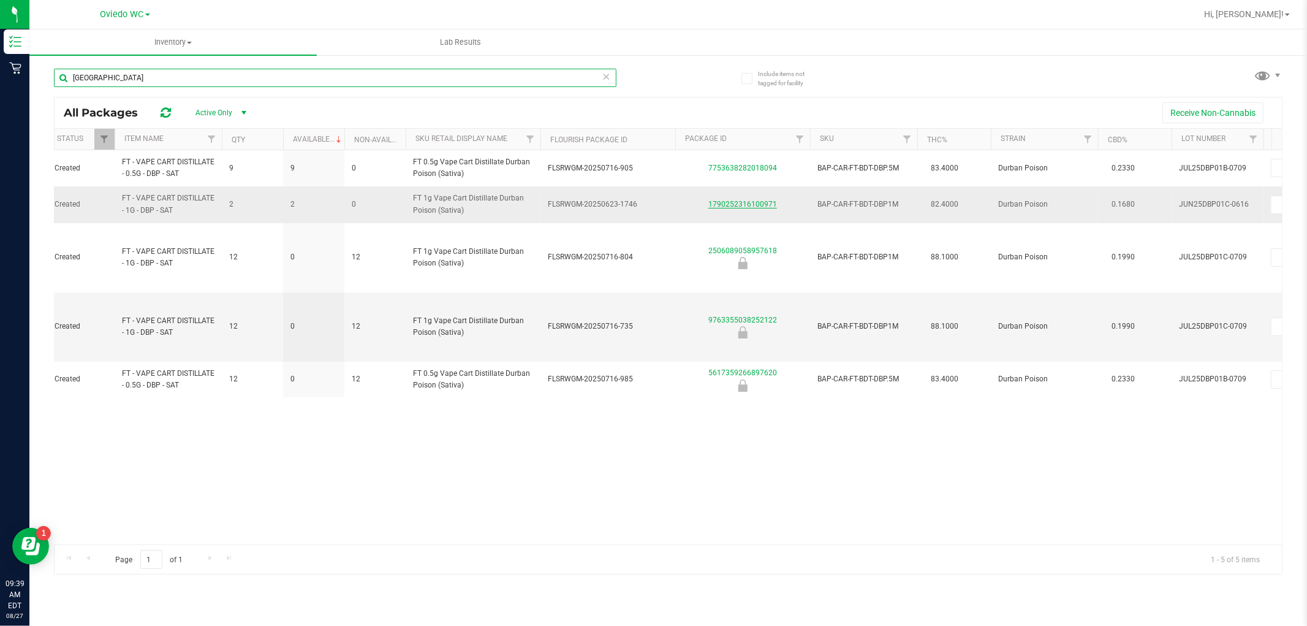
type input "durban"
click at [607, 75] on icon at bounding box center [606, 76] width 9 height 15
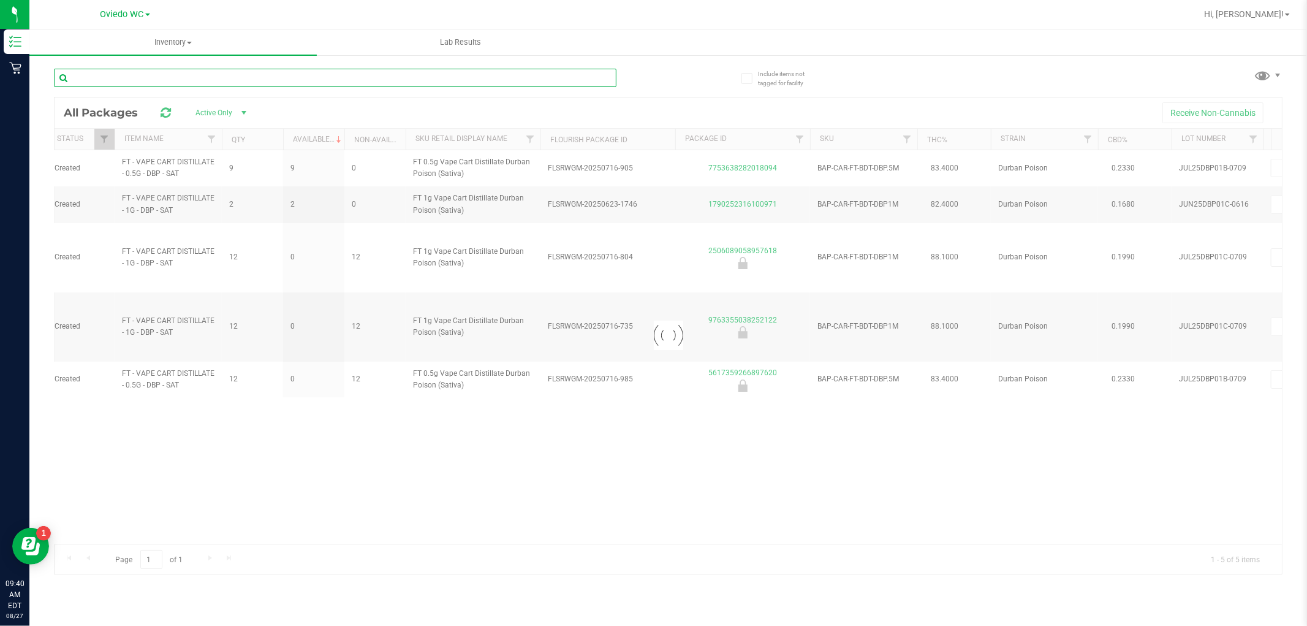
click at [542, 81] on input "text" at bounding box center [335, 78] width 563 height 18
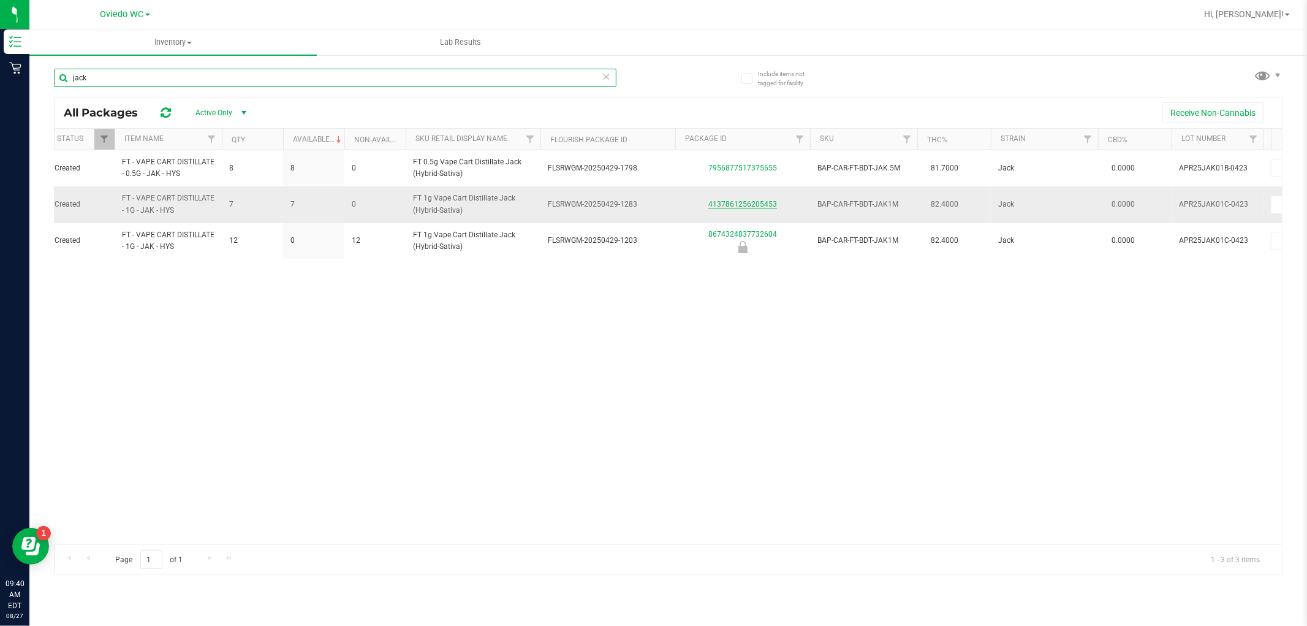
type input "jack"
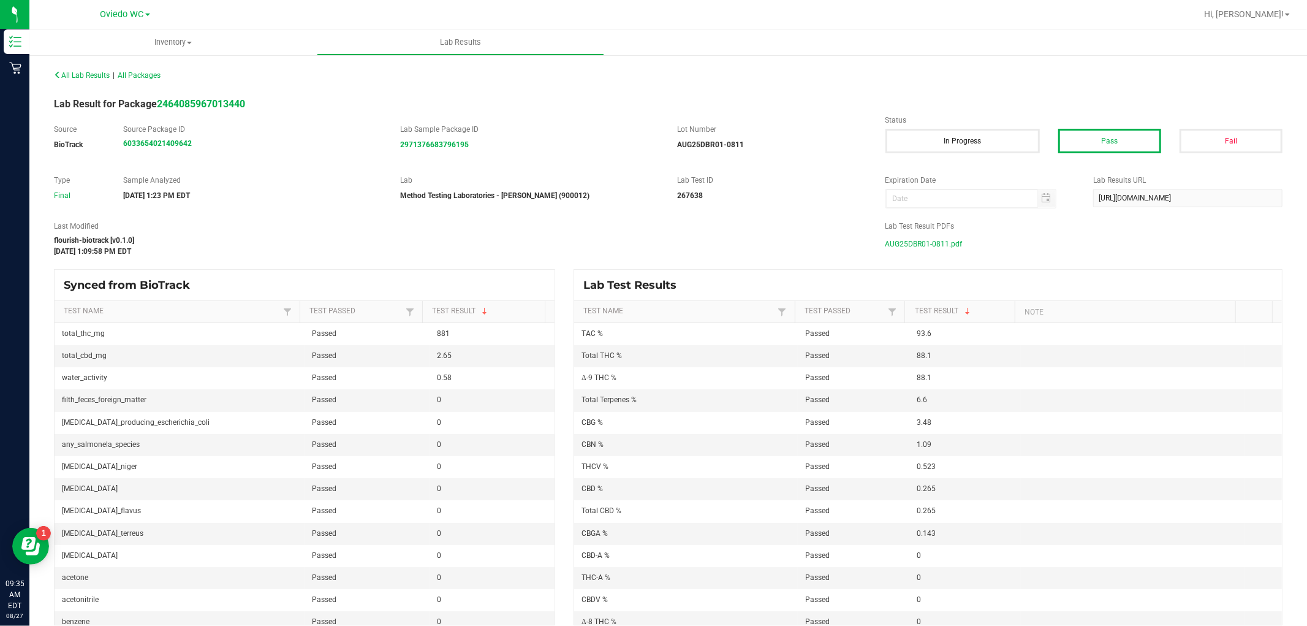
click at [910, 247] on span "AUG25DBR01-0811.pdf" at bounding box center [924, 244] width 77 height 18
click at [941, 242] on span "JUN25TRK01C-0703.pdf" at bounding box center [927, 244] width 82 height 18
click at [938, 243] on span "JUN25TRK01C-0703.pdf" at bounding box center [927, 244] width 82 height 18
click at [937, 242] on span "JUL25SJY01C-0708.pdf" at bounding box center [926, 244] width 80 height 18
click at [929, 246] on span "MAY25FRS01C-0507.pdf" at bounding box center [927, 244] width 82 height 18
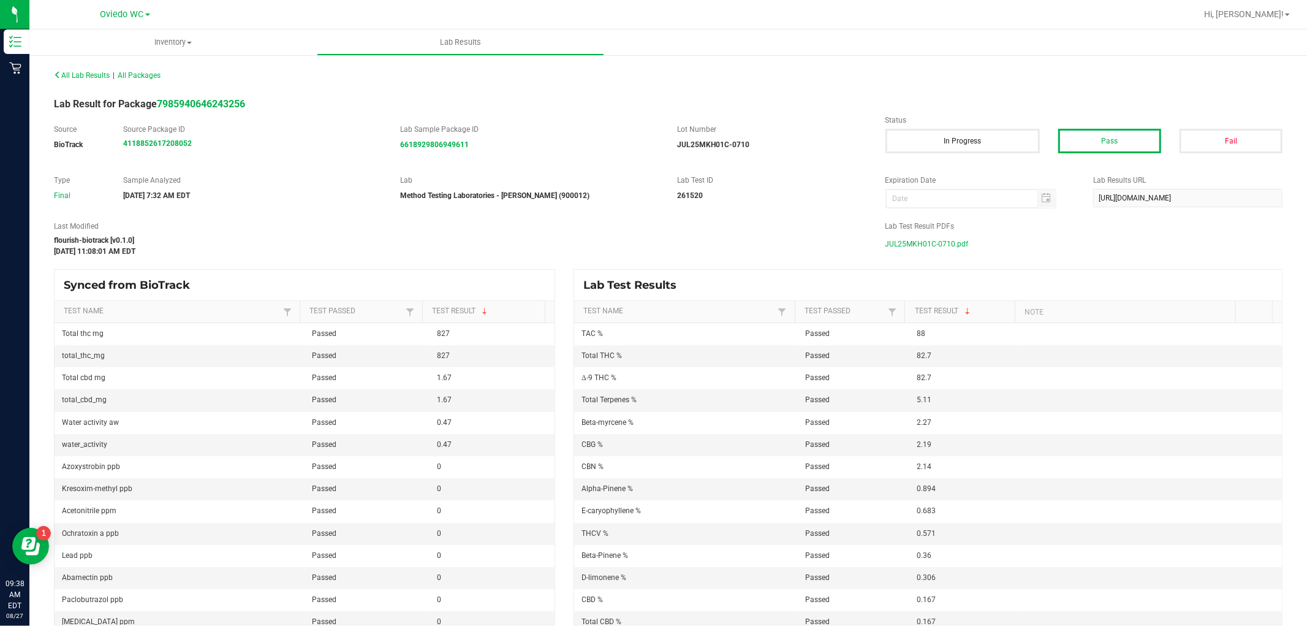
click at [942, 248] on span "JUL25MKH01C-0710.pdf" at bounding box center [927, 244] width 83 height 18
click at [949, 240] on span "JUN25ACG02-0626.pdf" at bounding box center [925, 244] width 78 height 18
click at [897, 244] on span "JUN25DBP01C-0616.pdf" at bounding box center [927, 244] width 83 height 18
click at [928, 248] on span "APR25JAK01C-0423.pdf" at bounding box center [927, 244] width 82 height 18
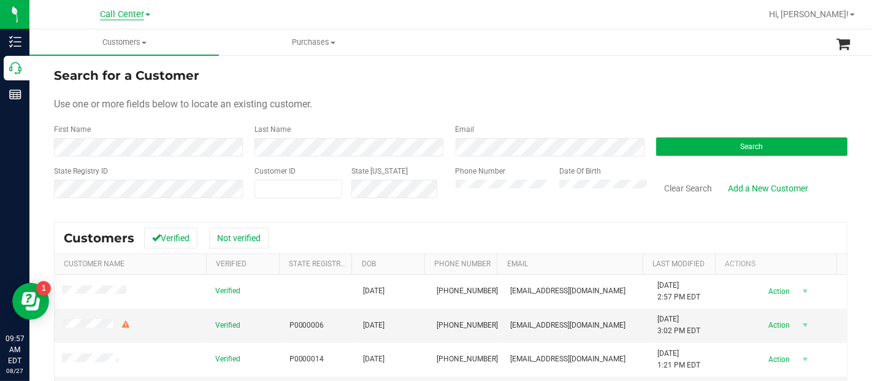
click at [123, 15] on span "Call Center" at bounding box center [122, 14] width 44 height 11
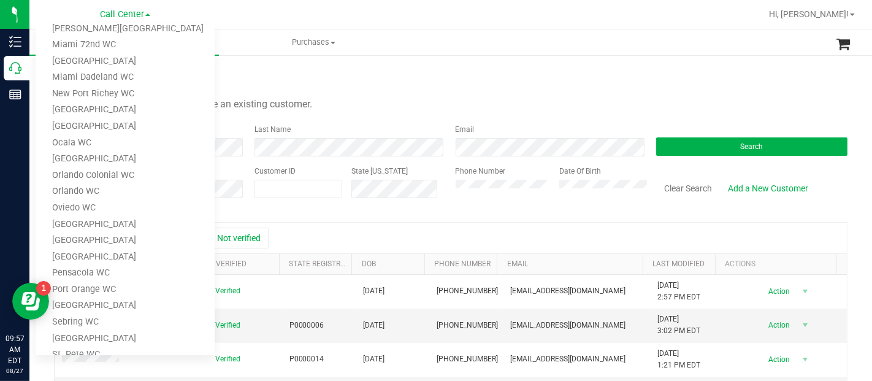
scroll to position [521, 0]
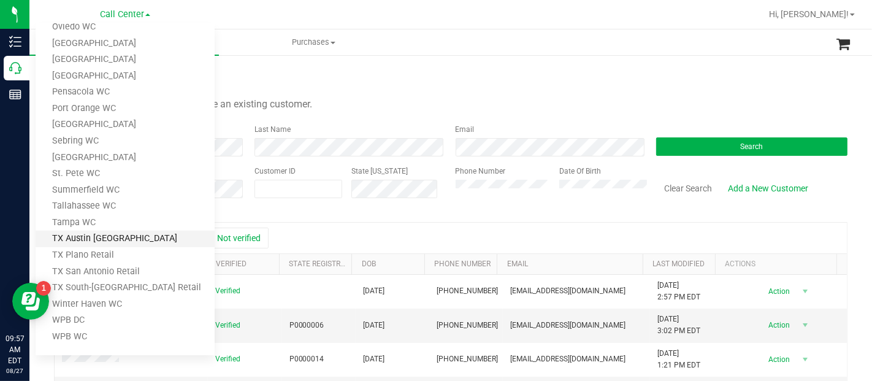
click at [137, 238] on link "TX Austin [GEOGRAPHIC_DATA]" at bounding box center [125, 238] width 179 height 17
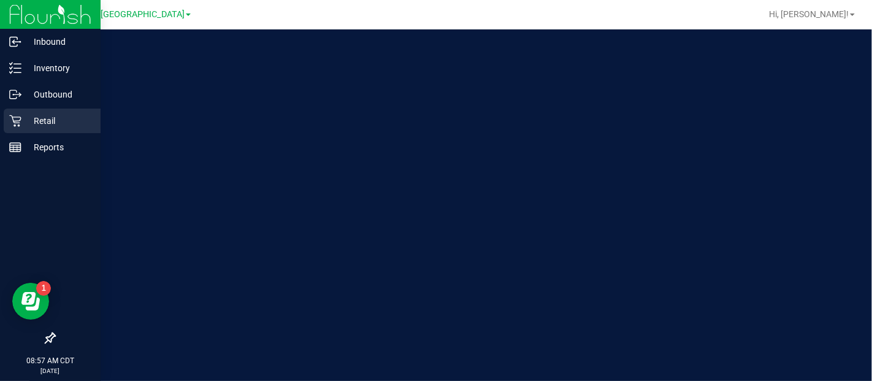
click at [24, 120] on p "Retail" at bounding box center [58, 120] width 74 height 15
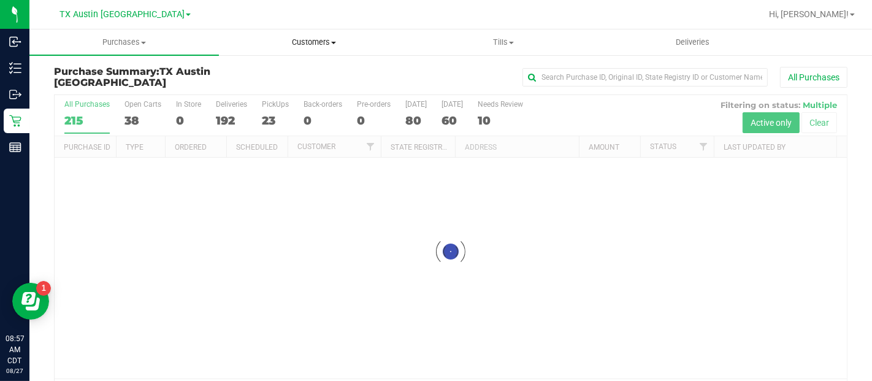
click at [325, 41] on span "Customers" at bounding box center [313, 42] width 188 height 11
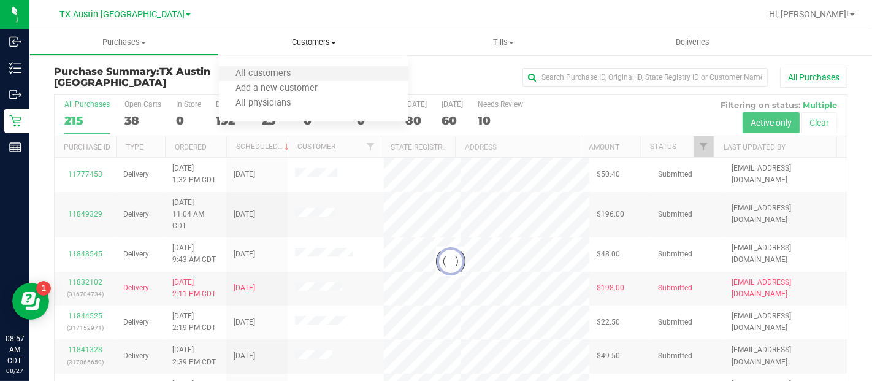
click at [316, 70] on li "All customers" at bounding box center [313, 74] width 189 height 15
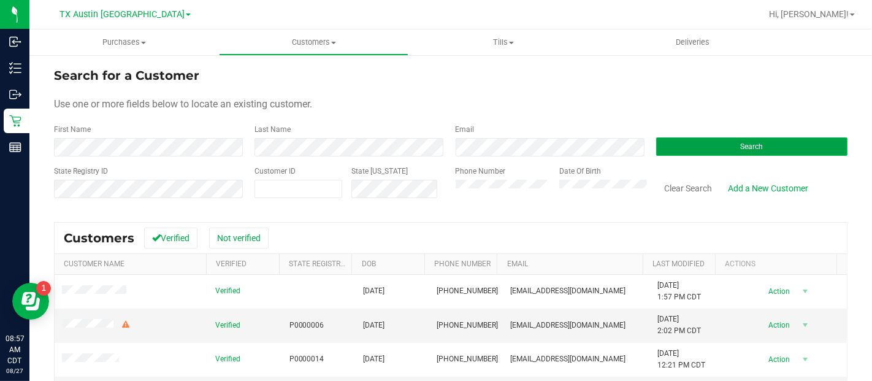
click at [734, 151] on button "Search" at bounding box center [751, 146] width 191 height 18
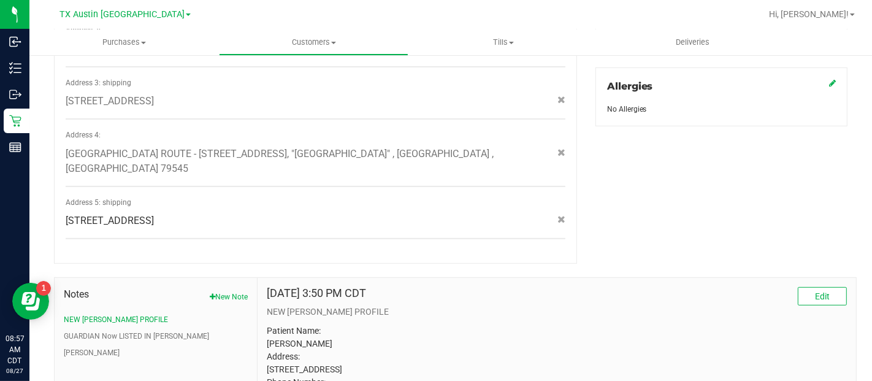
scroll to position [651, 0]
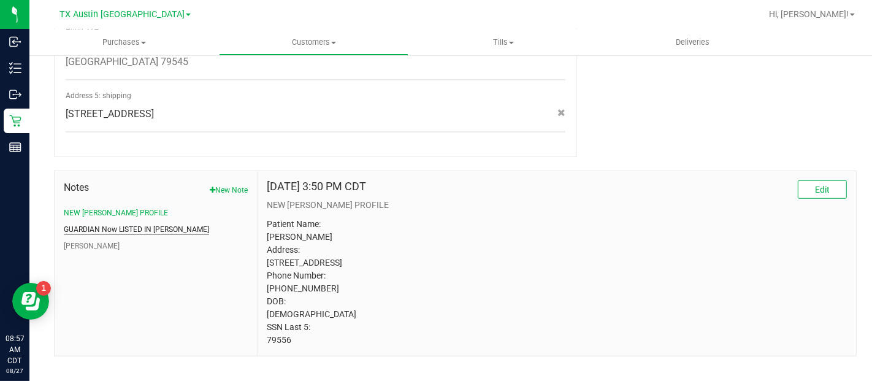
click at [163, 224] on button "GUARDIAN Now LISTED IN [PERSON_NAME]" at bounding box center [136, 229] width 145 height 11
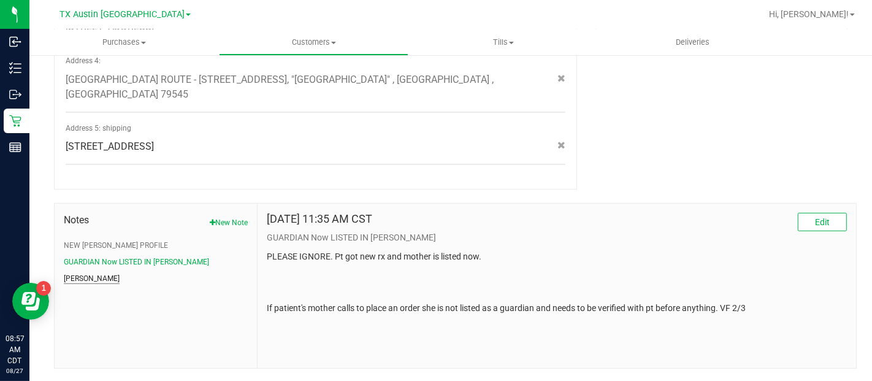
click at [72, 273] on button "[PERSON_NAME]" at bounding box center [92, 278] width 56 height 11
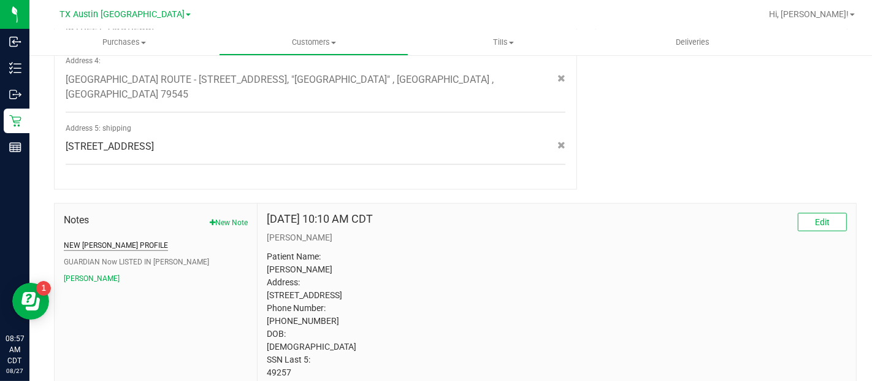
click at [112, 240] on button "NEW [PERSON_NAME] PROFILE" at bounding box center [116, 245] width 104 height 11
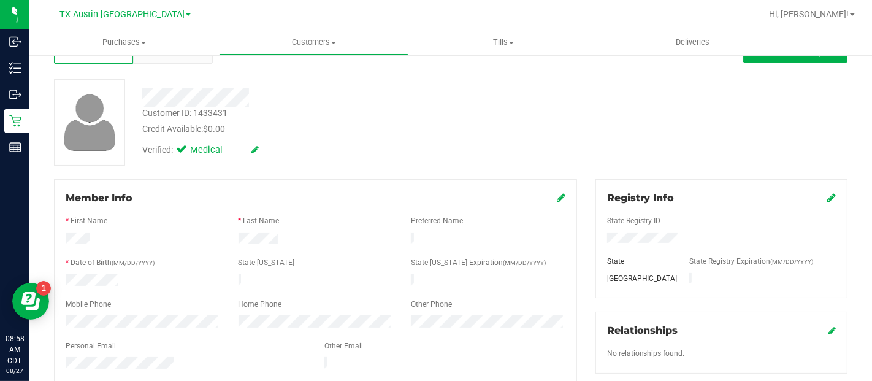
scroll to position [0, 0]
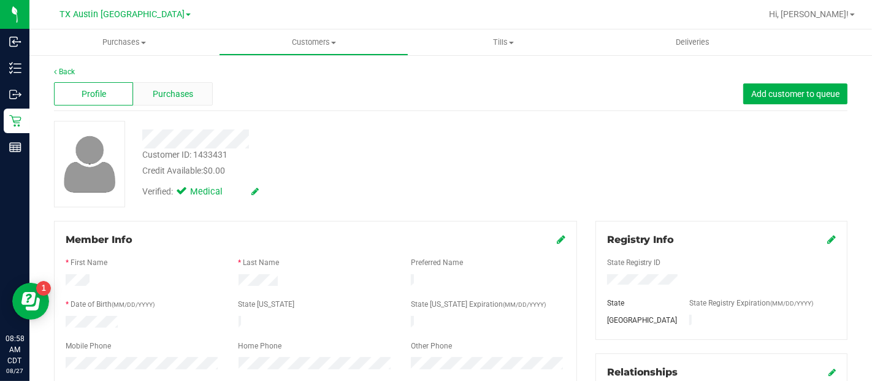
click at [174, 95] on span "Purchases" at bounding box center [173, 94] width 40 height 13
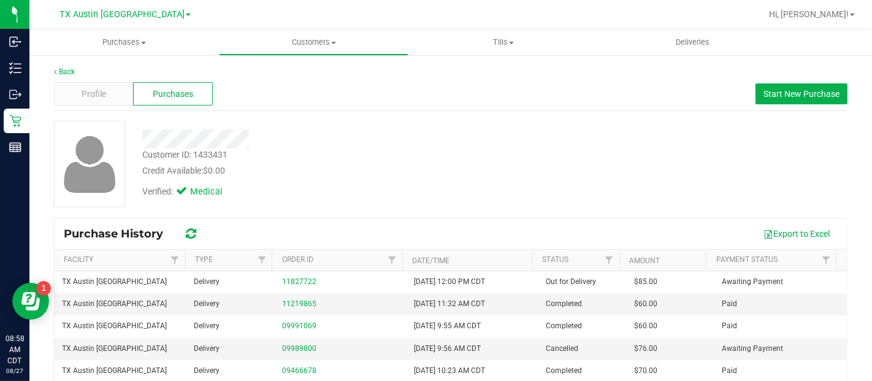
scroll to position [171, 0]
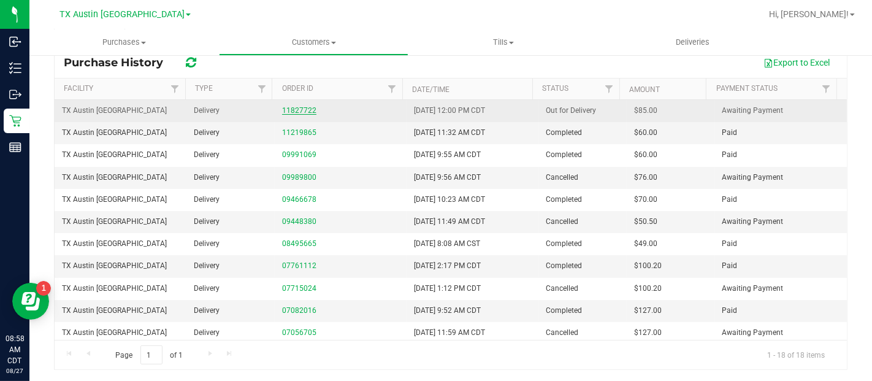
click at [298, 106] on link "11827722" at bounding box center [299, 110] width 34 height 9
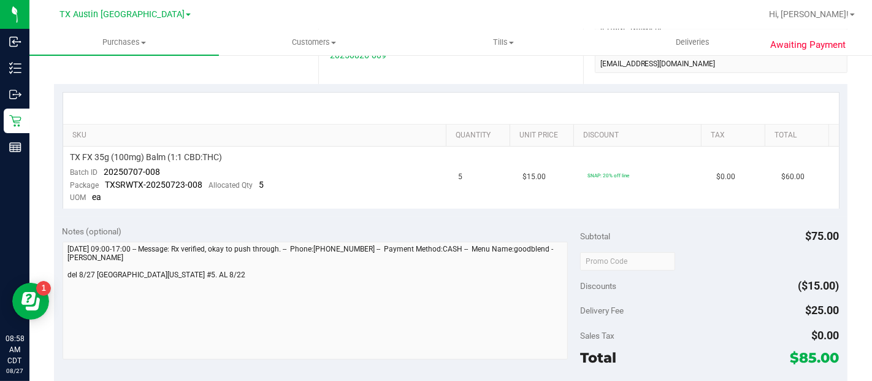
scroll to position [239, 0]
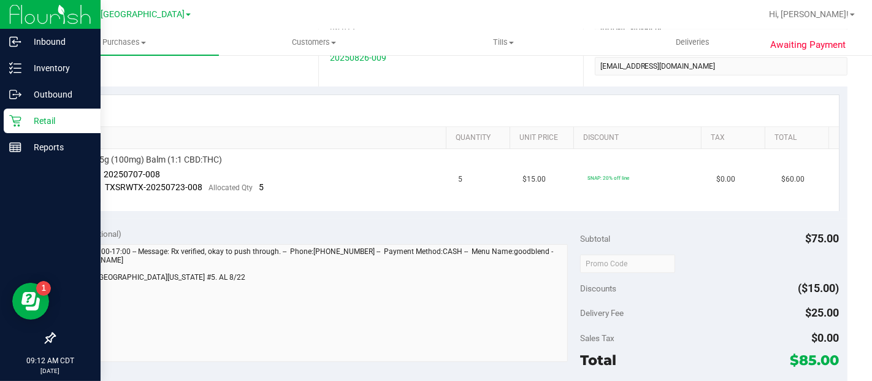
click at [23, 118] on p "Retail" at bounding box center [58, 120] width 74 height 15
